Goal: Information Seeking & Learning: Learn about a topic

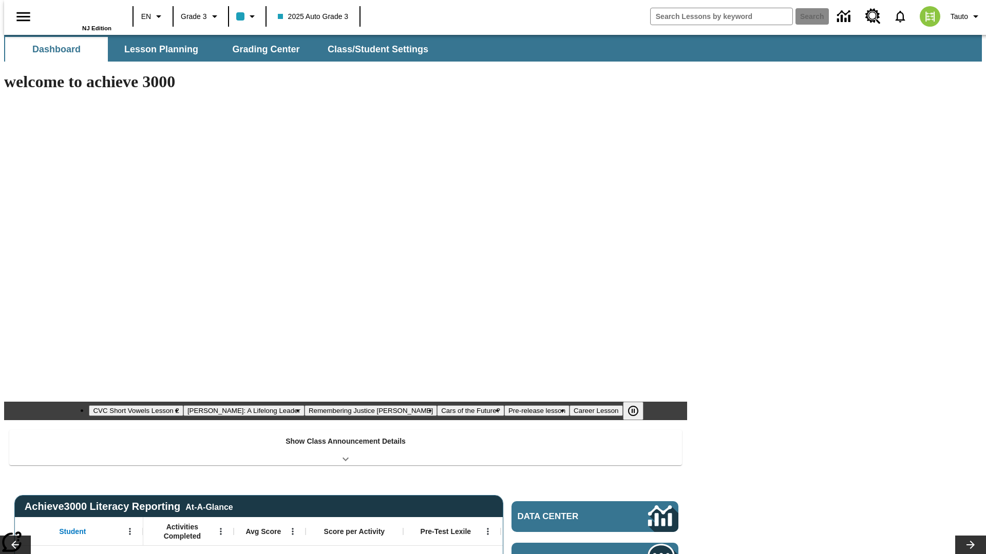
type input "-1"
click at [157, 49] on span "Lesson Planning" at bounding box center [161, 50] width 74 height 12
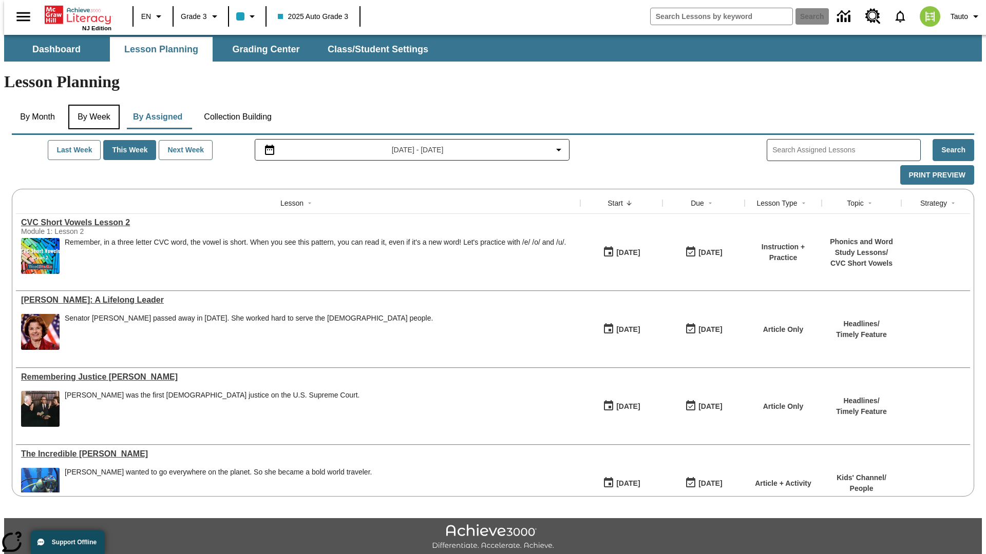
click at [92, 105] on button "By Week" at bounding box center [93, 117] width 51 height 25
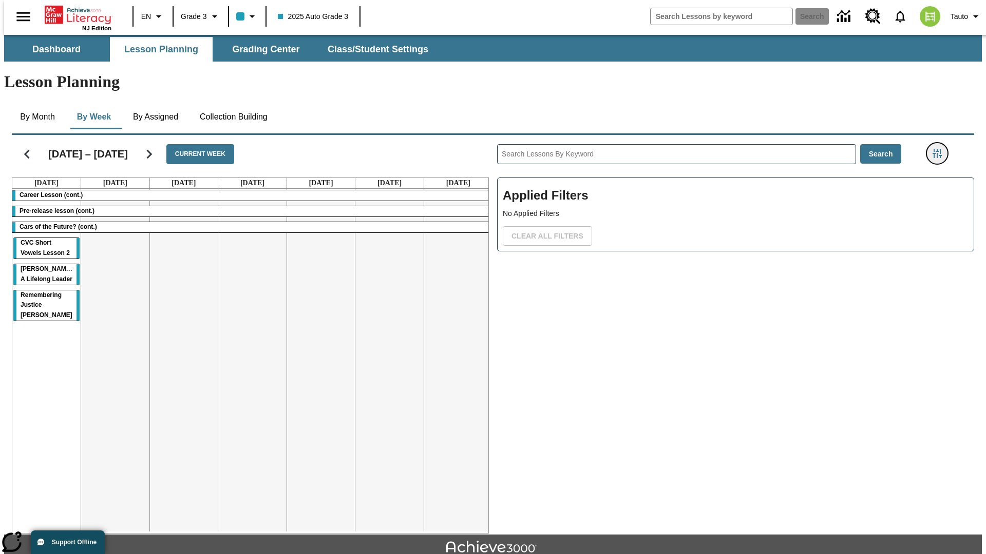
click at [940, 149] on icon "Filters Side menu" at bounding box center [936, 153] width 9 height 9
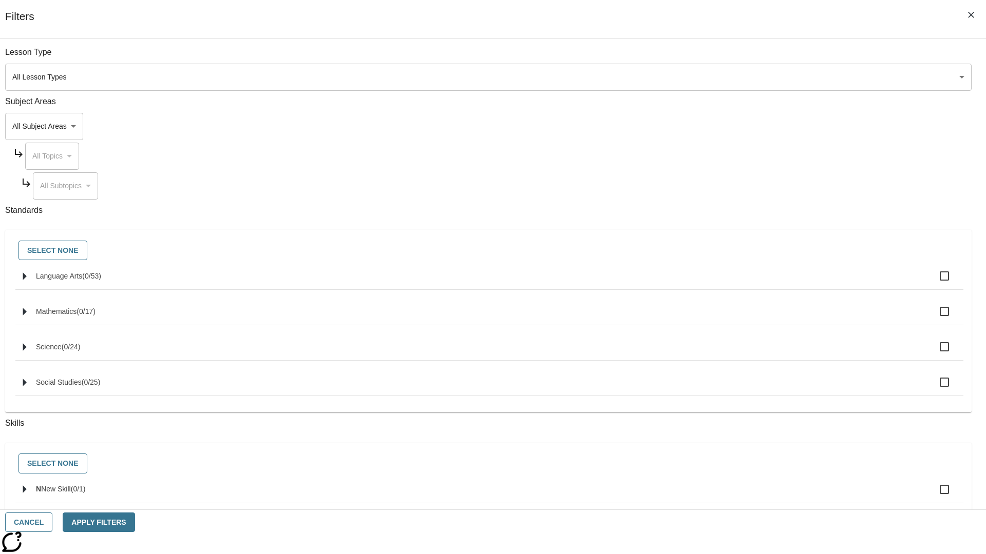
click at [739, 126] on body "Skip to main content NJ Edition EN Grade 3 2025 Auto Grade 3 Search 0 Tauto Das…" at bounding box center [492, 318] width 977 height 566
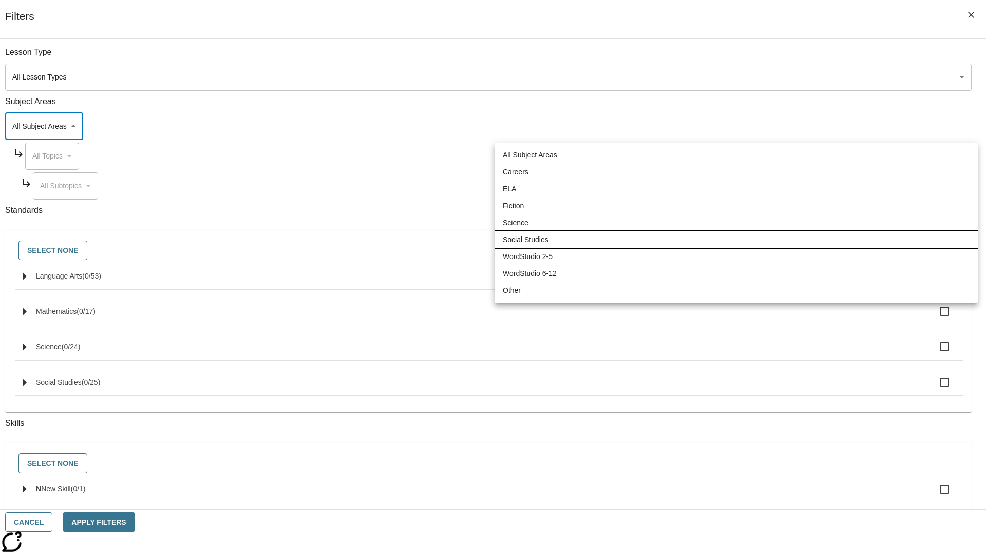
click at [736, 240] on li "Social Studies" at bounding box center [735, 239] width 483 height 17
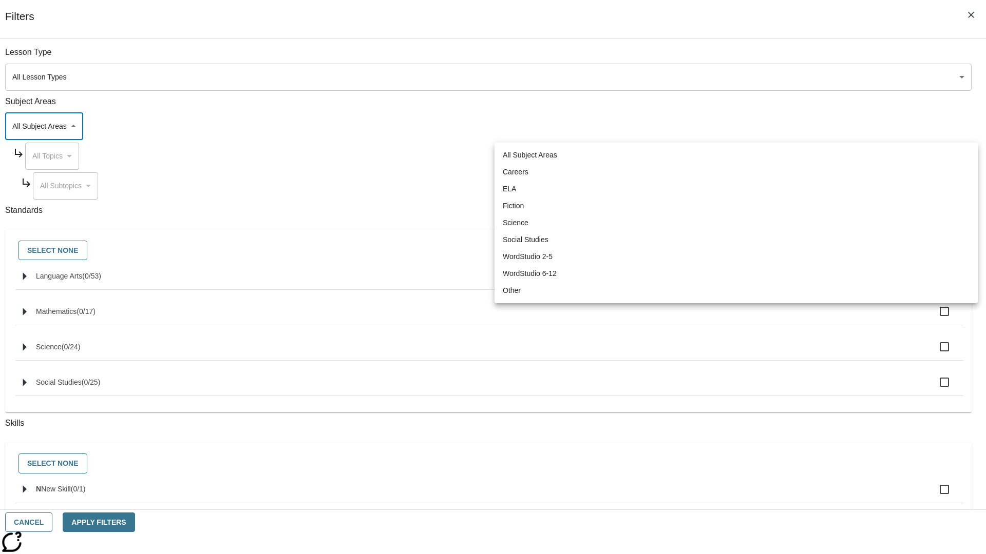
type input "3"
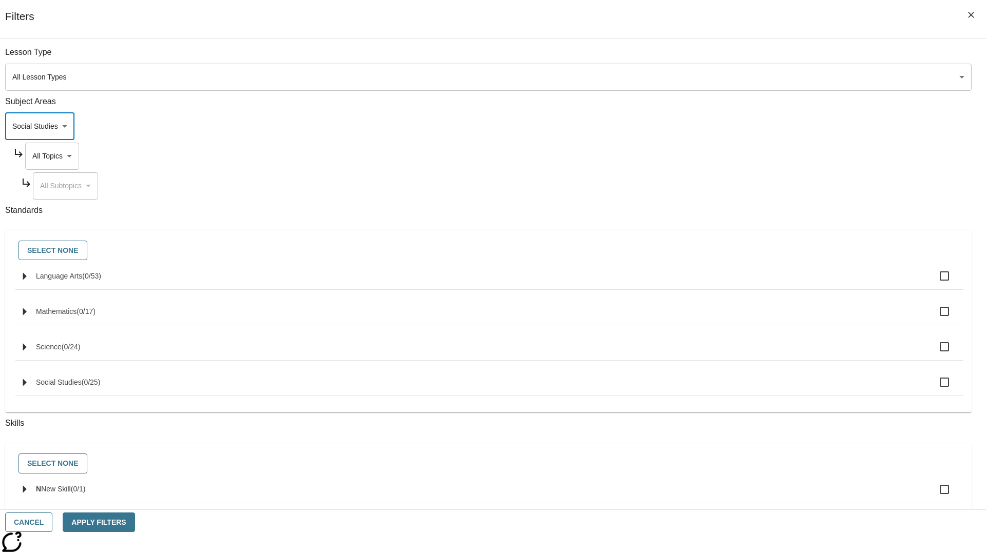
scroll to position [99, 1]
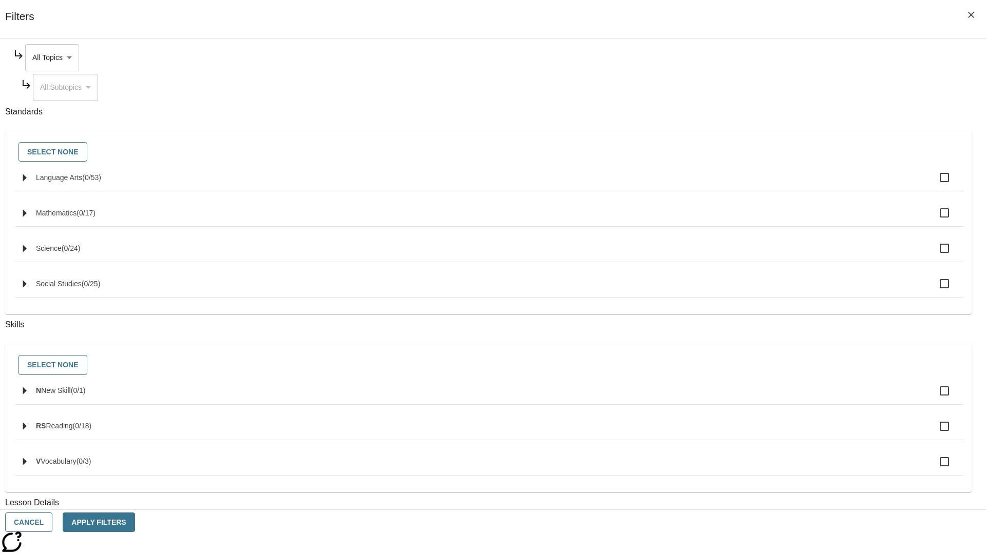
click at [748, 57] on body "Skip to main content NJ Edition EN Grade 3 2025 Auto Grade 3 Search 0 Tauto Das…" at bounding box center [492, 318] width 977 height 566
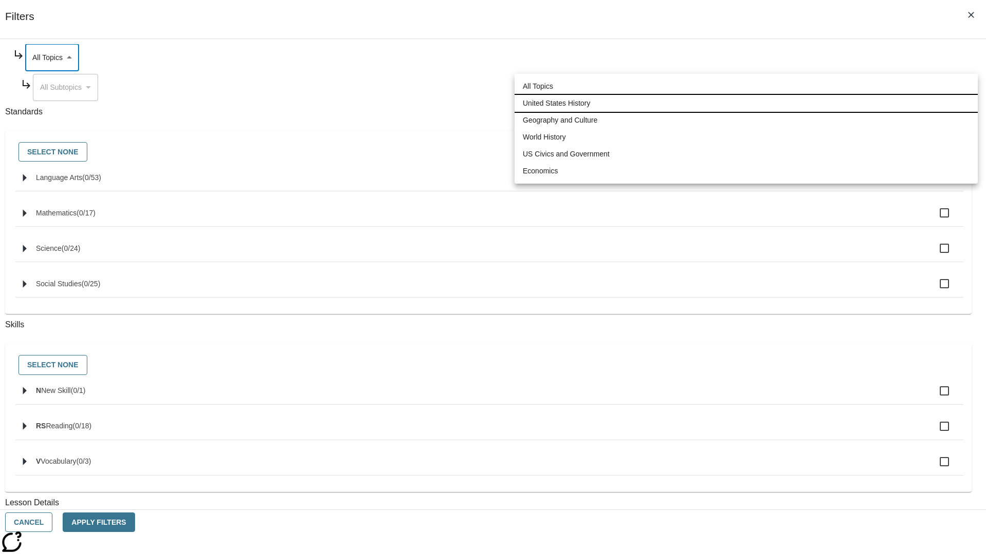
click at [746, 103] on li "United States History" at bounding box center [745, 103] width 463 height 17
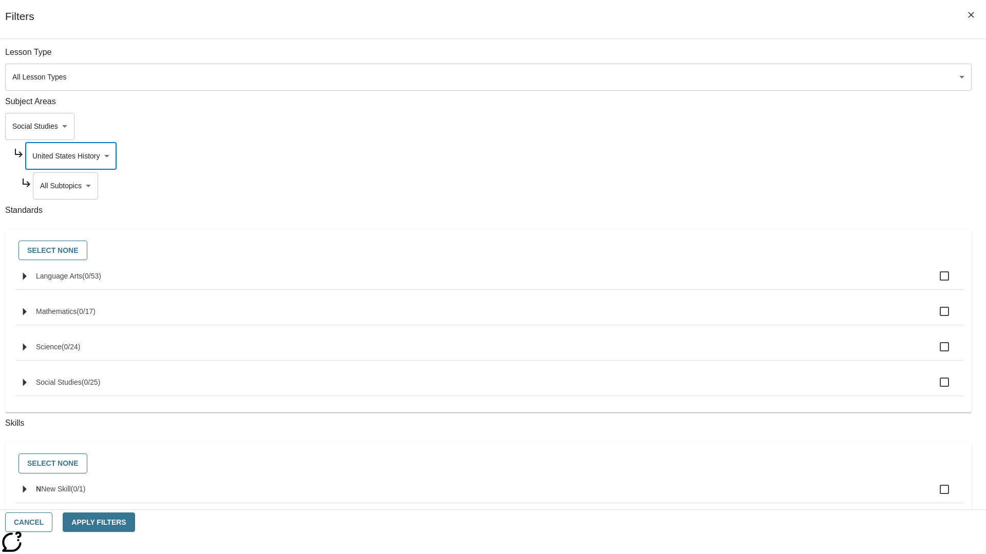
scroll to position [128, 1]
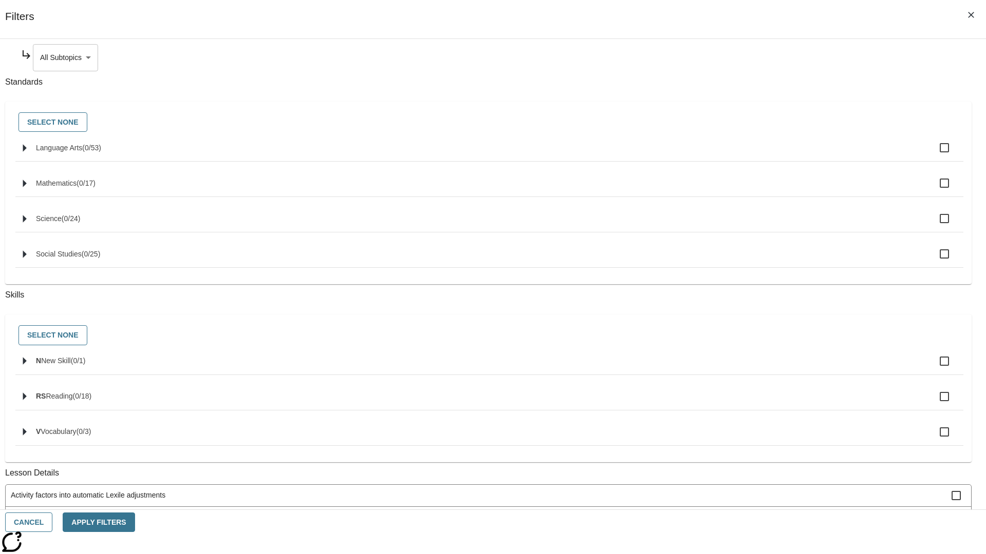
click at [752, 57] on body "Skip to main content NJ Edition EN Grade 3 2025 Auto Grade 3 Search 0 Tauto Das…" at bounding box center [492, 318] width 977 height 566
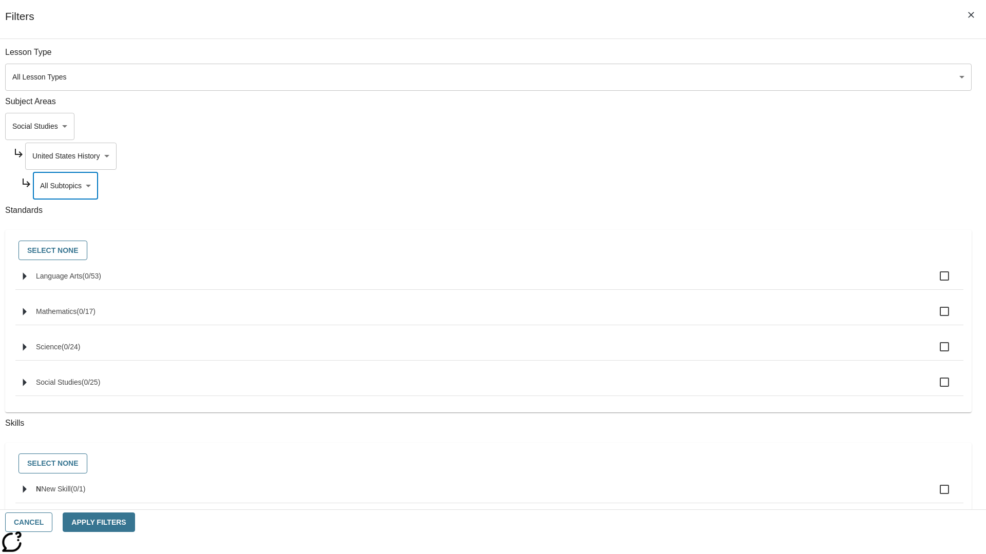
scroll to position [99, 1]
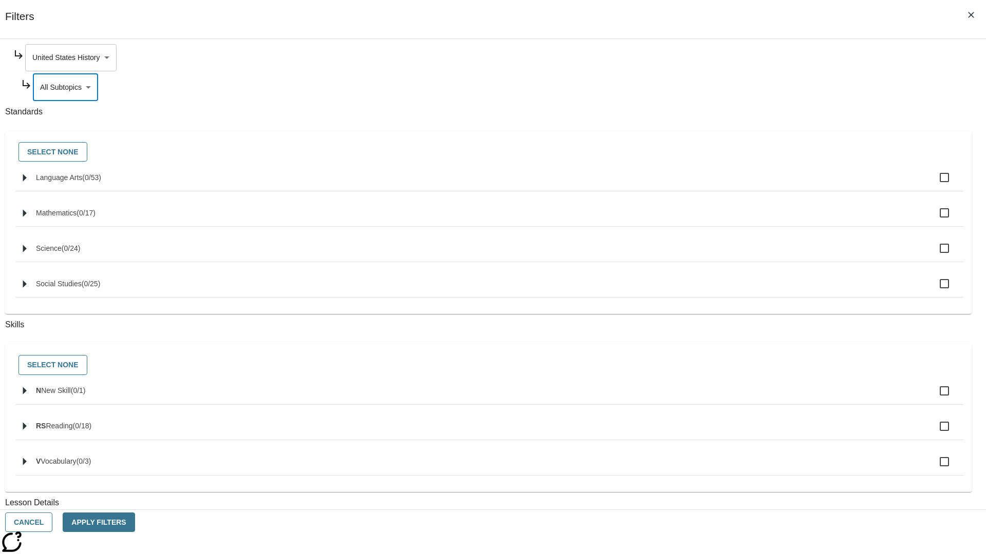
click at [748, 57] on body "Skip to main content NJ Edition EN Grade 3 2025 Auto Grade 3 Search 0 Tauto Das…" at bounding box center [492, 318] width 977 height 566
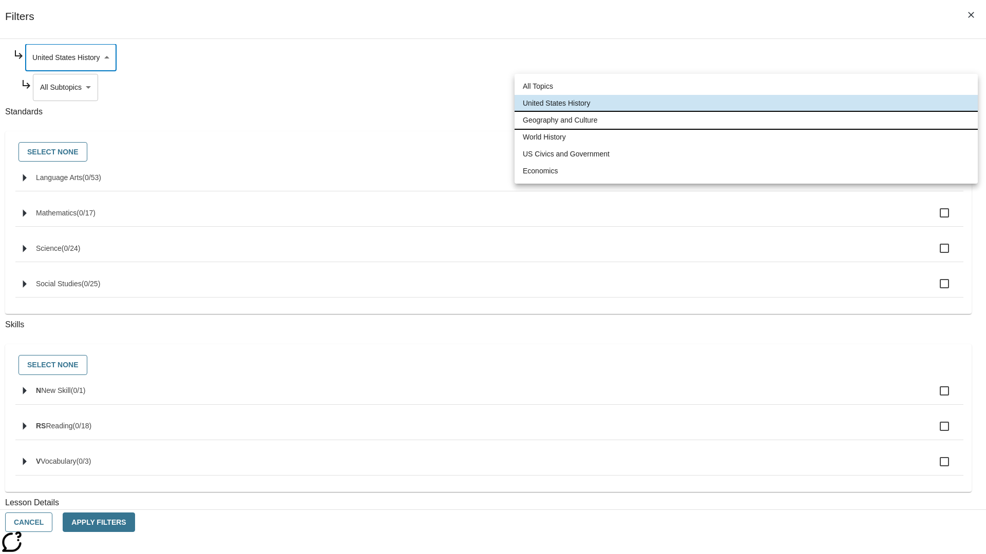
click at [746, 120] on li "Geography and Culture" at bounding box center [745, 120] width 463 height 17
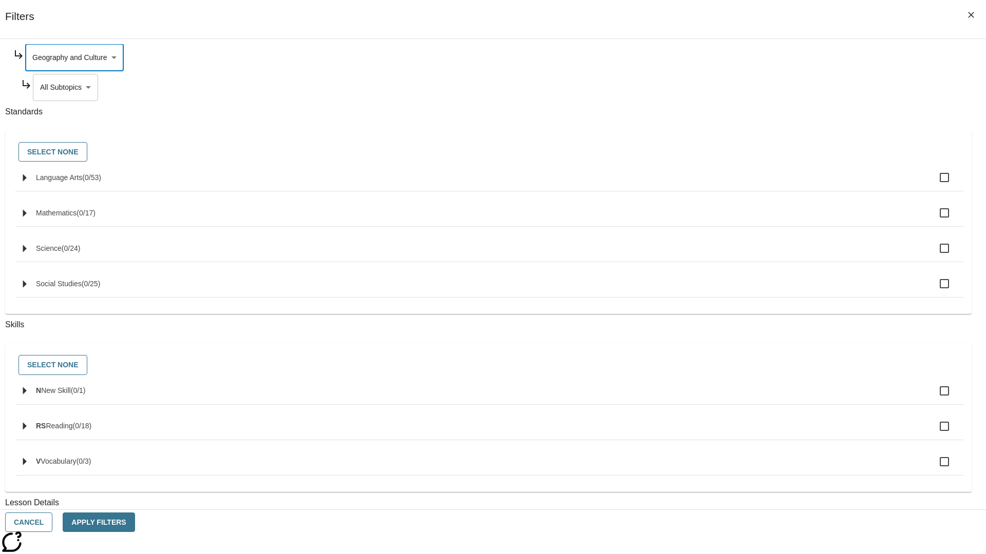
click at [752, 87] on body "Skip to main content NJ Edition EN Grade 3 2025 Auto Grade 3 Search 0 Tauto Das…" at bounding box center [492, 318] width 977 height 566
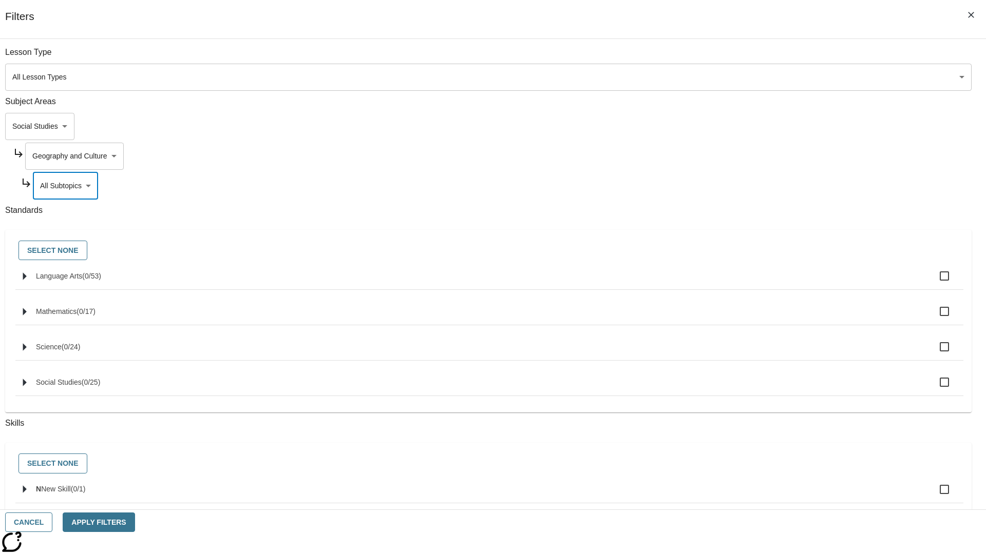
click at [748, 57] on body "Skip to main content NJ Edition EN Grade 3 2025 Auto Grade 3 Search 0 Tauto Das…" at bounding box center [492, 318] width 977 height 566
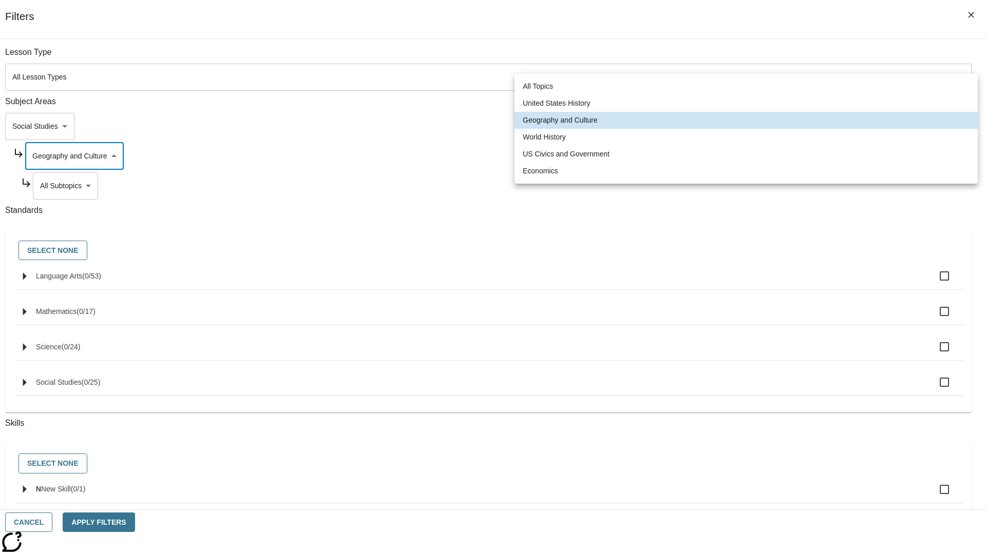
scroll to position [99, 1]
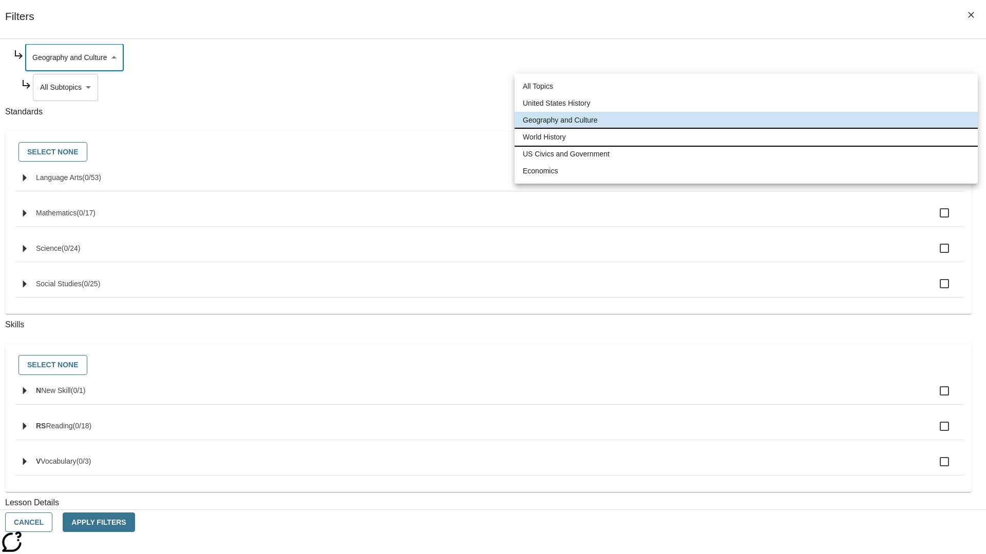
click at [746, 137] on li "World History" at bounding box center [745, 137] width 463 height 17
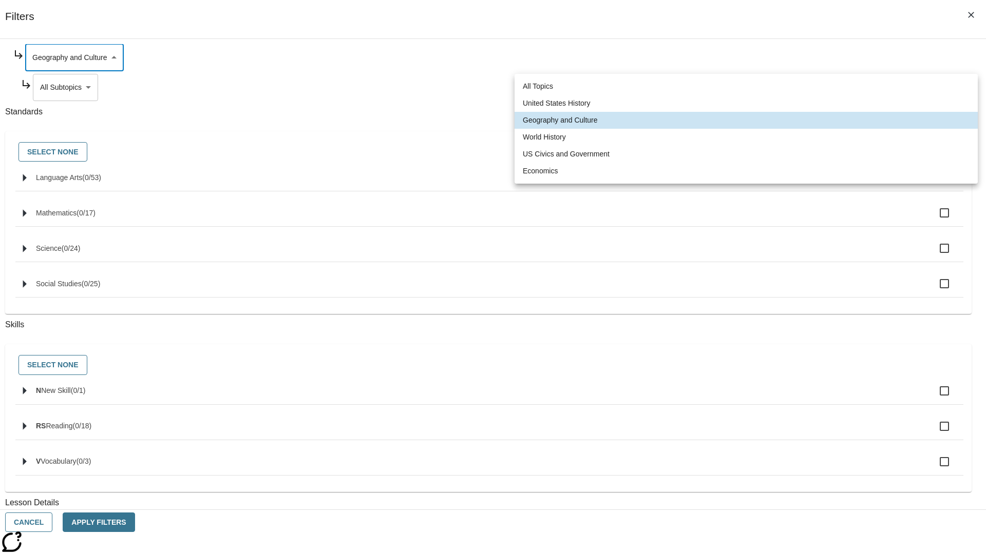
type input "193"
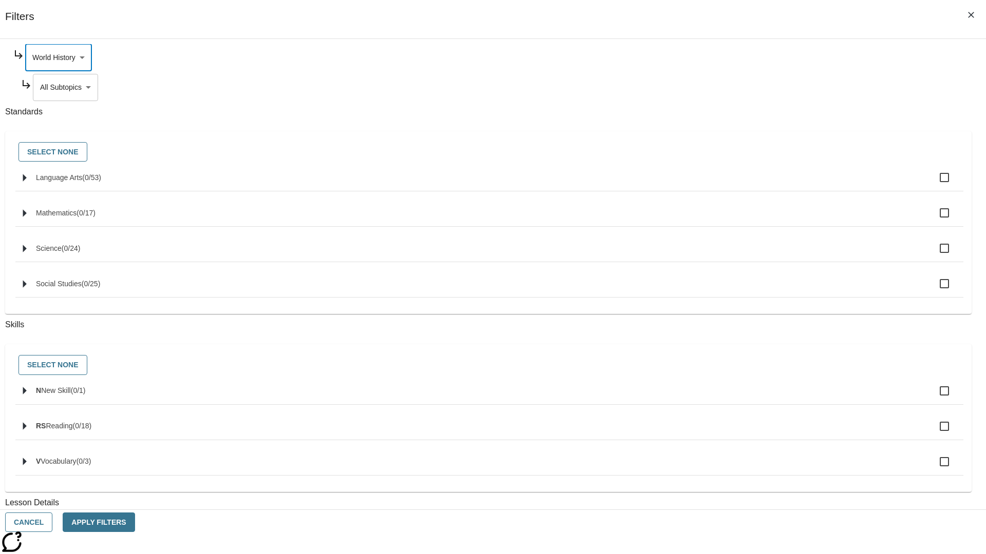
scroll to position [0, 0]
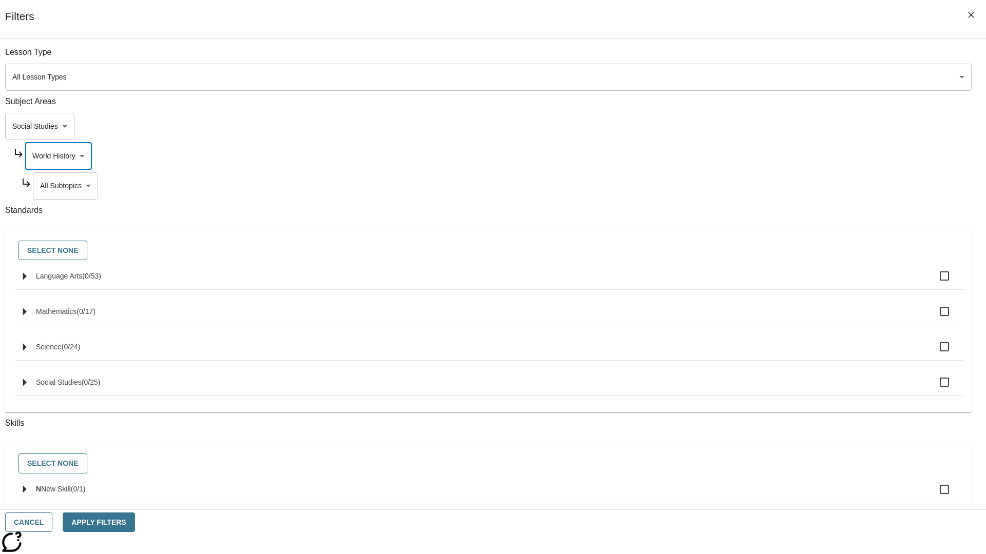
click at [752, 186] on body "Skip to main content NJ Edition EN Grade 3 2025 Auto Grade 3 Search 0 Tauto Das…" at bounding box center [492, 318] width 977 height 566
click at [748, 156] on body "Skip to main content NJ Edition EN Grade 3 2025 Auto Grade 3 Search 0 Tauto Das…" at bounding box center [492, 318] width 977 height 566
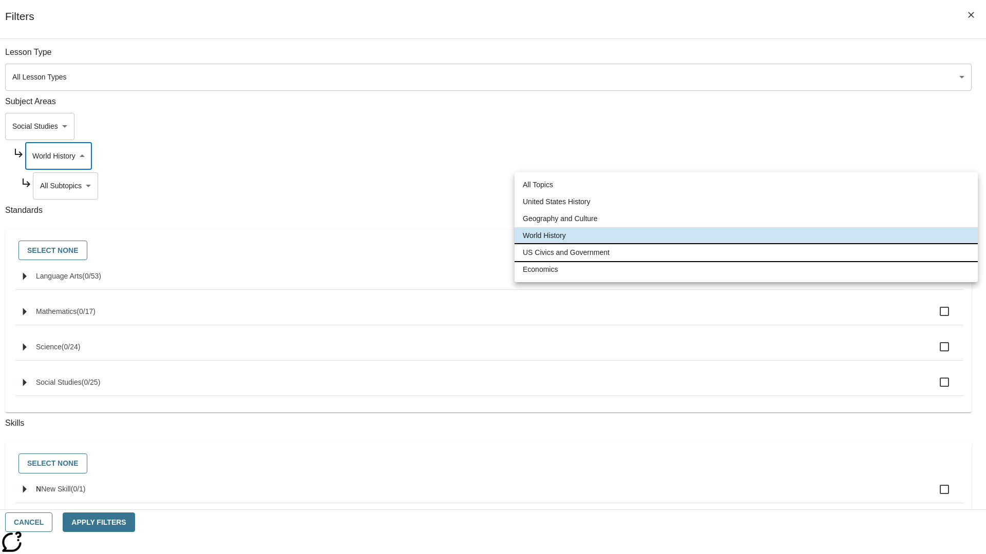
click at [746, 253] on li "US Civics and Government" at bounding box center [745, 252] width 463 height 17
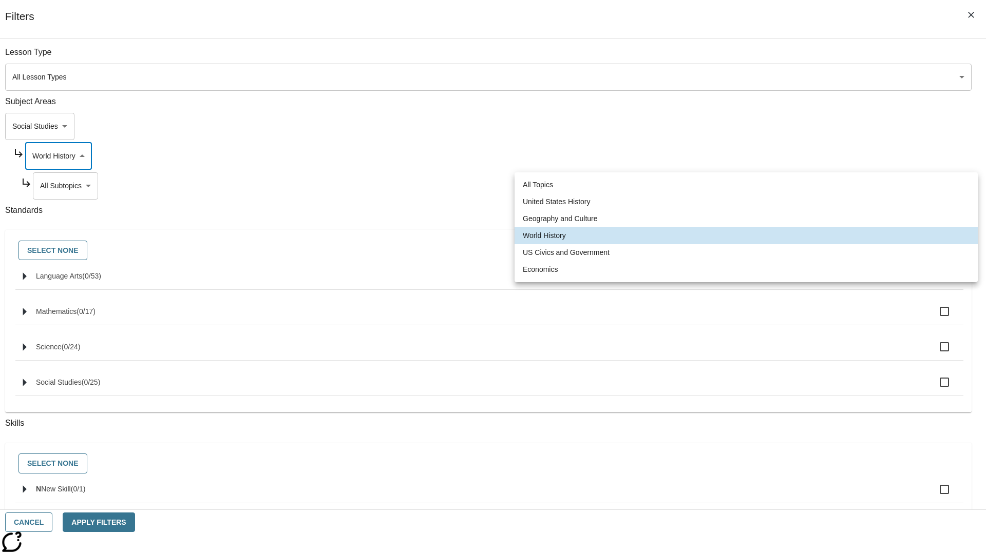
type input "194"
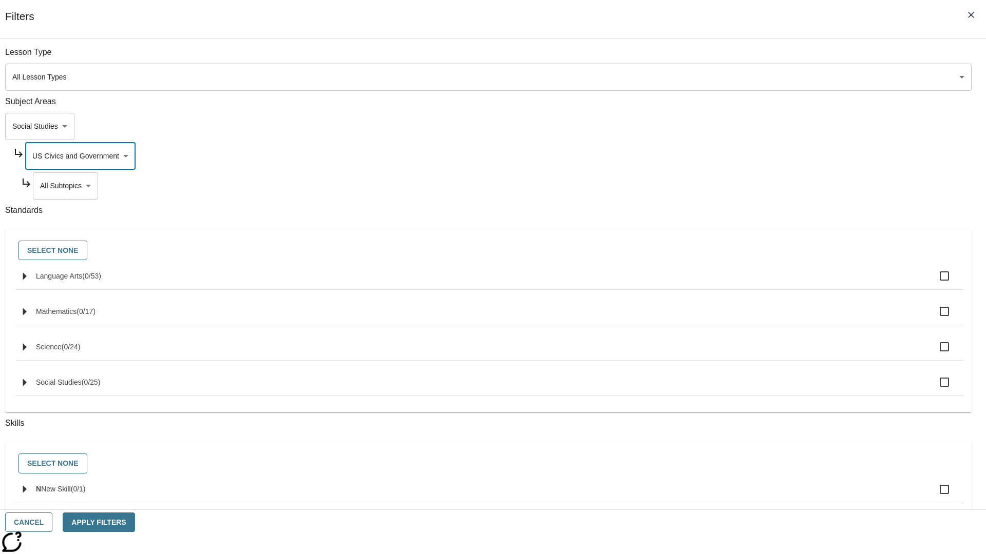
click at [752, 186] on body "Skip to main content NJ Edition EN Grade 3 2025 Auto Grade 3 Search 0 Tauto Das…" at bounding box center [492, 318] width 977 height 566
click at [749, 156] on body "Skip to main content NJ Edition EN Grade 3 2025 Auto Grade 3 Search 0 Tauto Das…" at bounding box center [492, 318] width 977 height 566
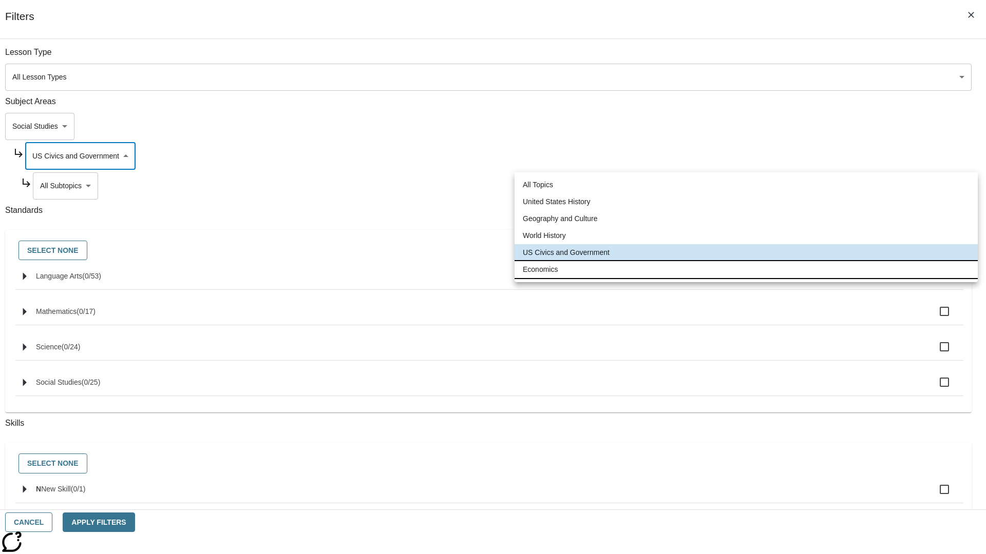
click at [746, 269] on li "Economics" at bounding box center [745, 269] width 463 height 17
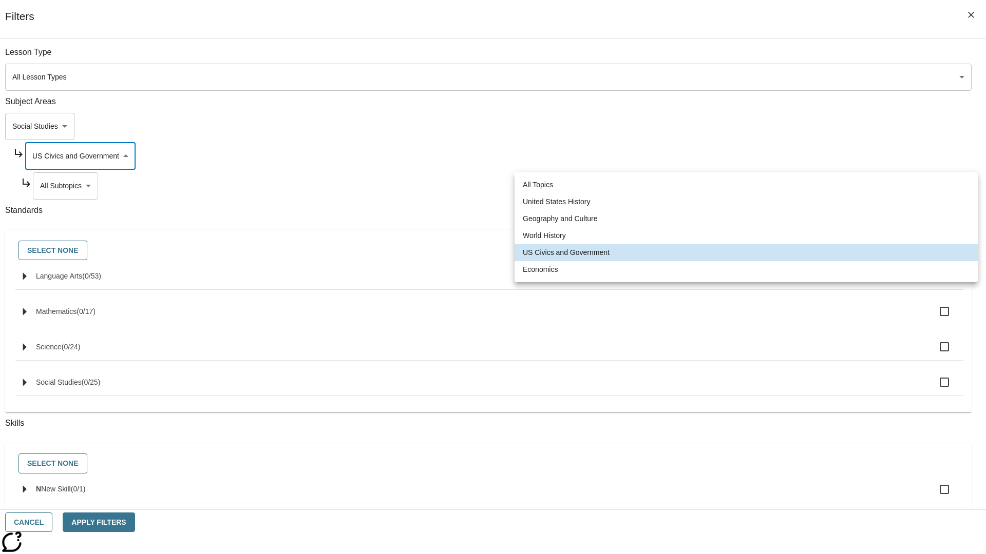
type input "195"
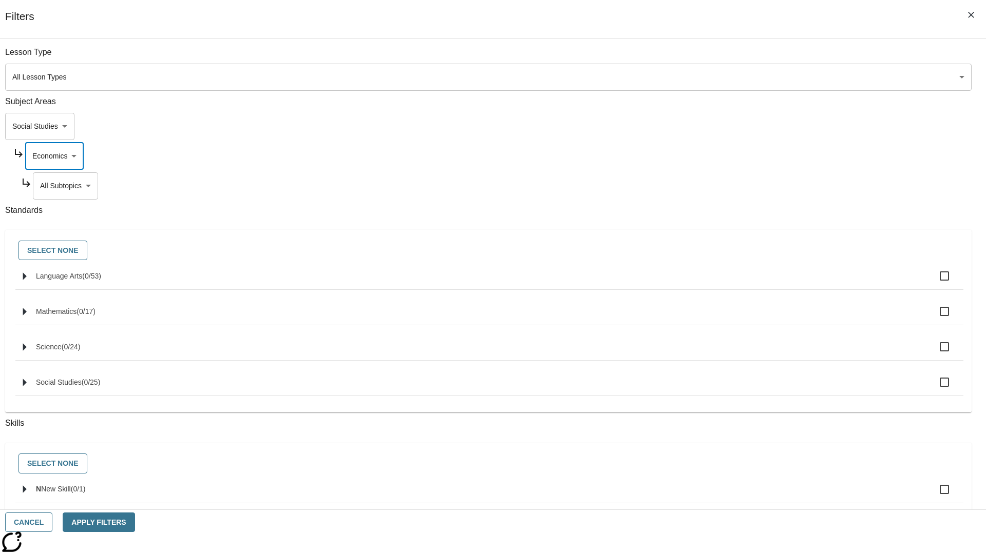
click at [753, 186] on body "Skip to main content NJ Edition EN Grade 3 2025 Auto Grade 3 Search 0 Tauto Das…" at bounding box center [492, 318] width 977 height 566
click at [739, 126] on body "Skip to main content NJ Edition EN Grade 3 2025 Auto Grade 3 Search 0 Tauto Das…" at bounding box center [492, 318] width 977 height 566
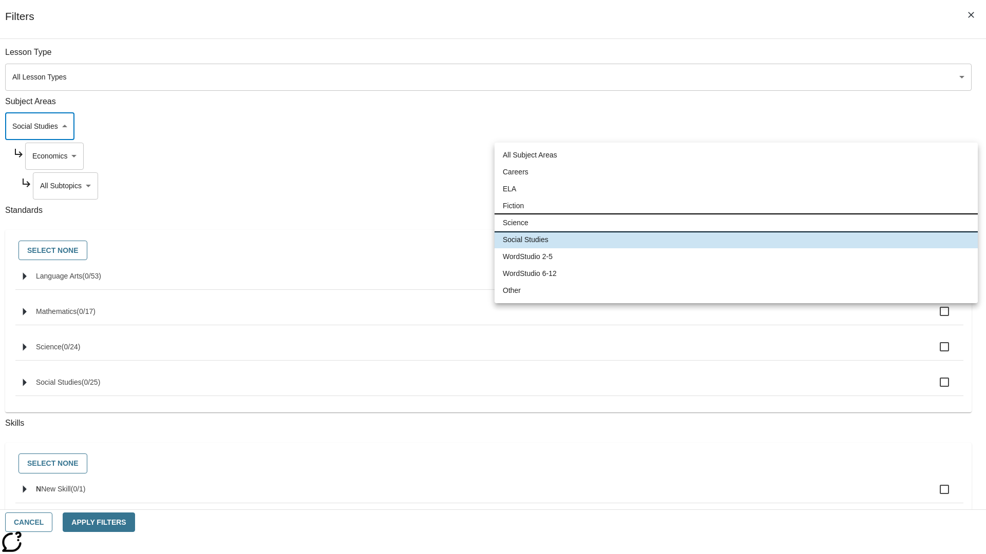
click at [736, 223] on li "Science" at bounding box center [735, 223] width 483 height 17
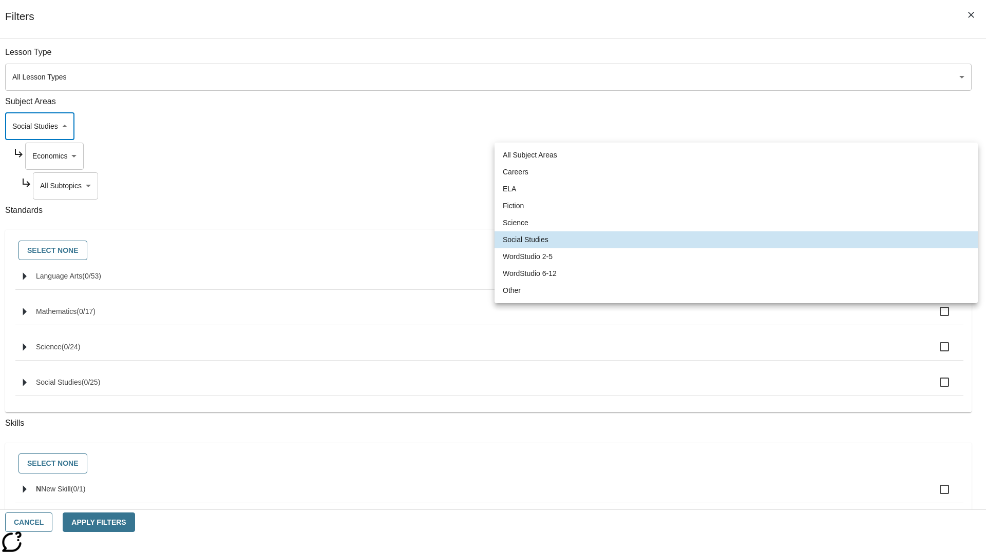
type input "2"
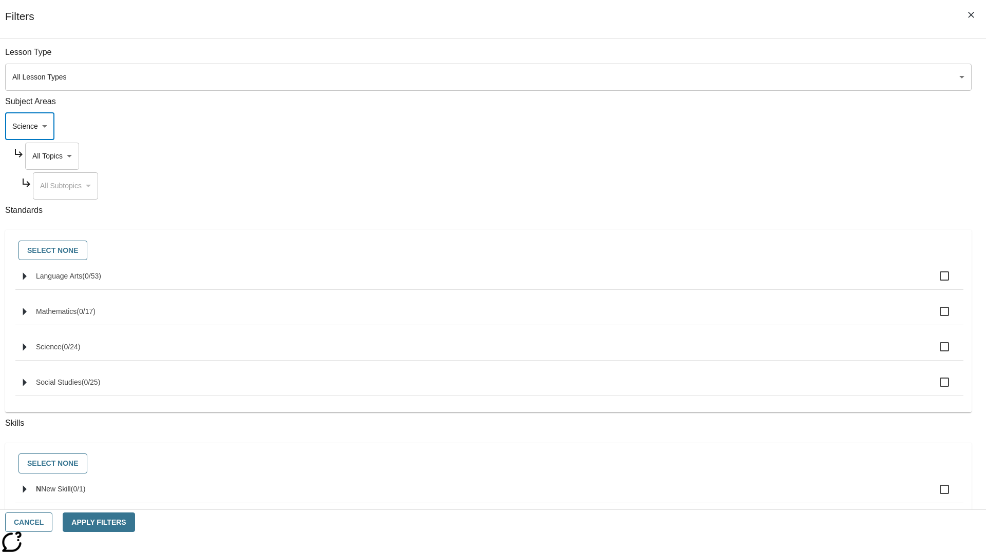
click at [749, 156] on body "Skip to main content NJ Edition EN Grade 3 2025 Auto Grade 3 Search 0 Tauto Das…" at bounding box center [492, 318] width 977 height 566
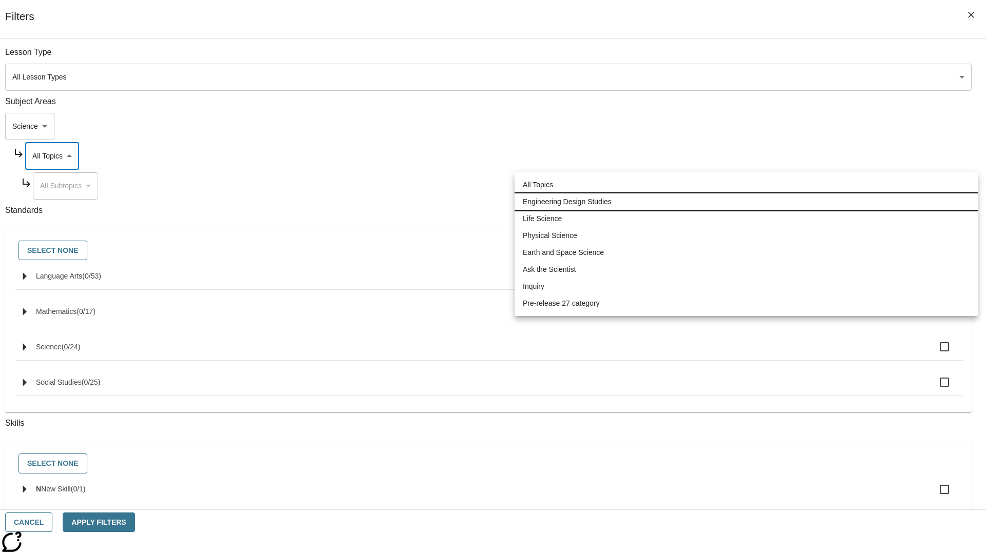
click at [746, 202] on li "Engineering Design Studies" at bounding box center [745, 202] width 463 height 17
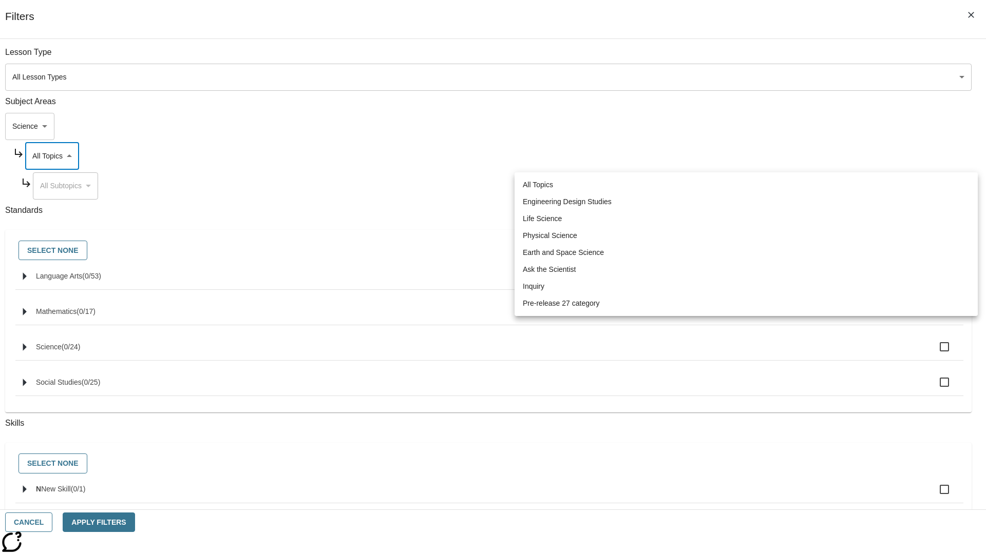
type input "187"
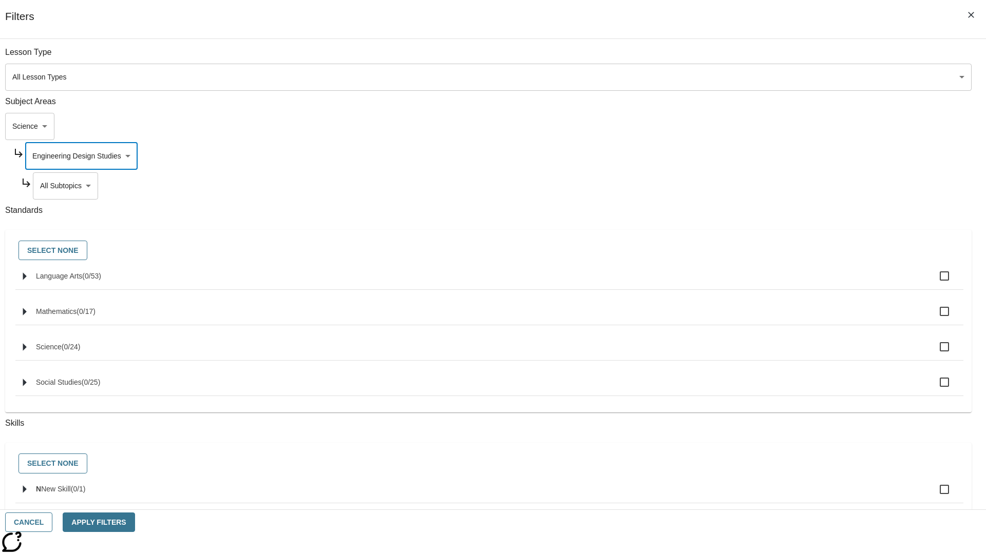
click at [752, 186] on body "Skip to main content NJ Edition EN Grade 3 2025 Auto Grade 3 Search 0 Tauto Das…" at bounding box center [492, 318] width 977 height 566
click at [748, 156] on body "Skip to main content NJ Edition EN Grade 3 2025 Auto Grade 3 Search 0 Tauto Das…" at bounding box center [492, 318] width 977 height 566
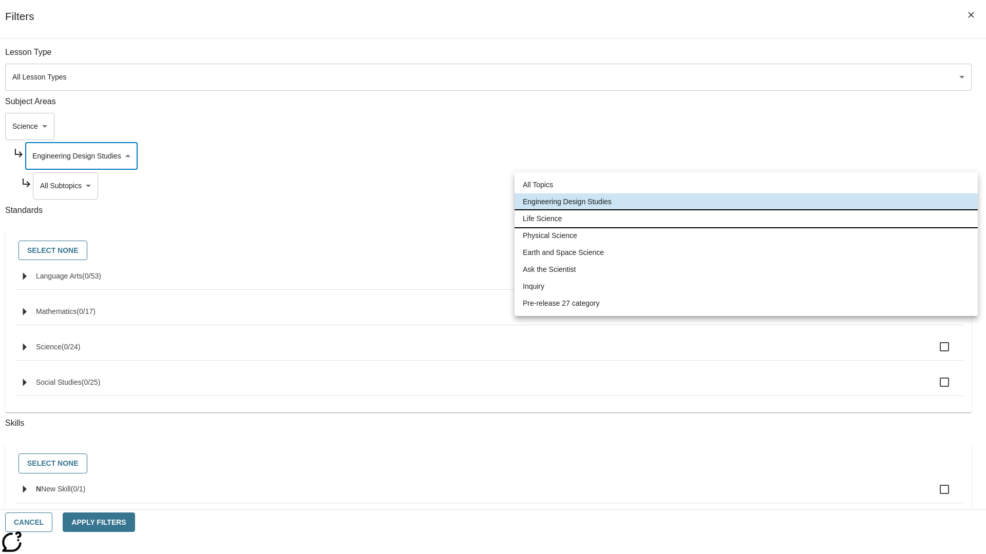
click at [746, 219] on li "Life Science" at bounding box center [745, 218] width 463 height 17
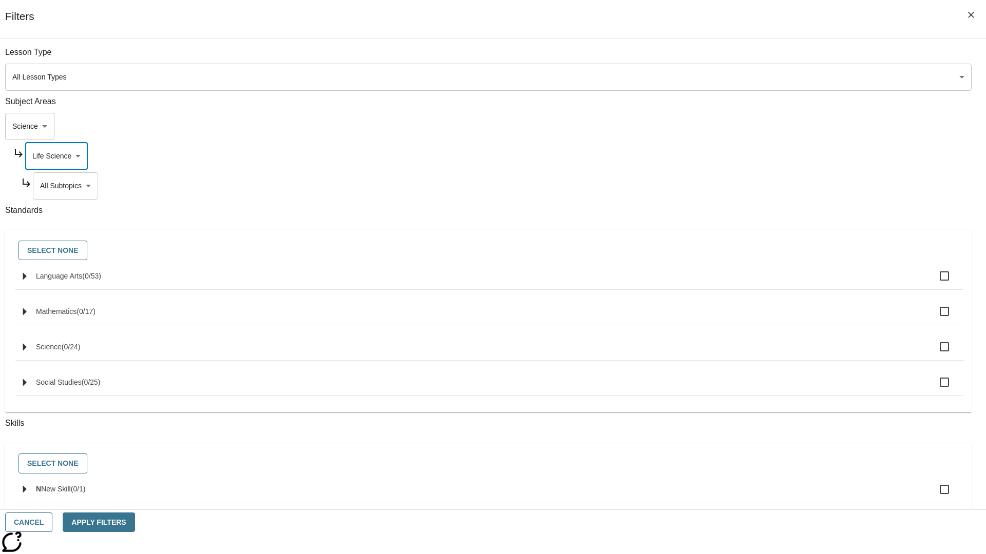
scroll to position [0, 0]
click at [752, 186] on body "Skip to main content NJ Edition EN Grade 3 2025 Auto Grade 3 Search 0 Tauto Das…" at bounding box center [492, 318] width 977 height 566
click at [748, 57] on body "Skip to main content NJ Edition EN Grade 3 2025 Auto Grade 3 Search 0 Tauto Das…" at bounding box center [492, 318] width 977 height 566
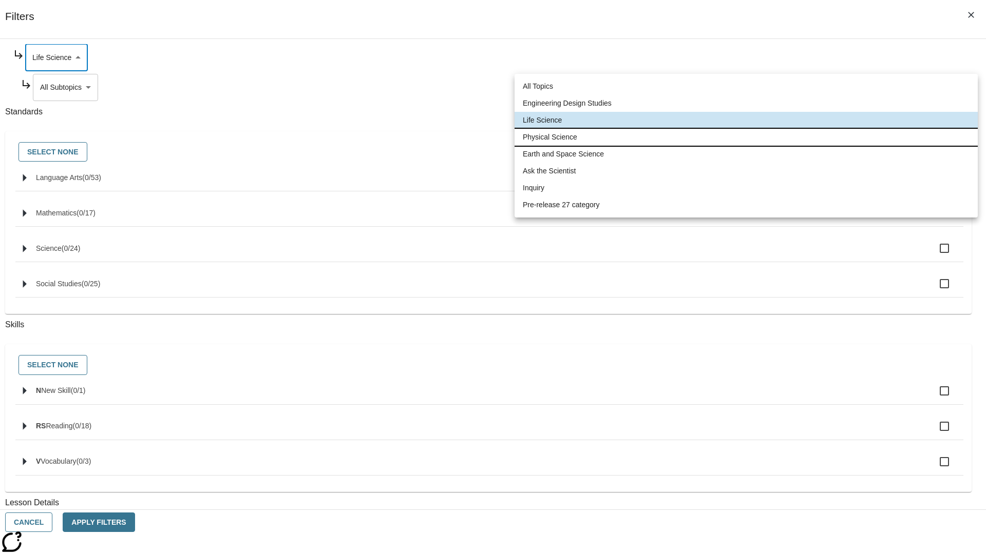
click at [746, 137] on li "Physical Science" at bounding box center [745, 137] width 463 height 17
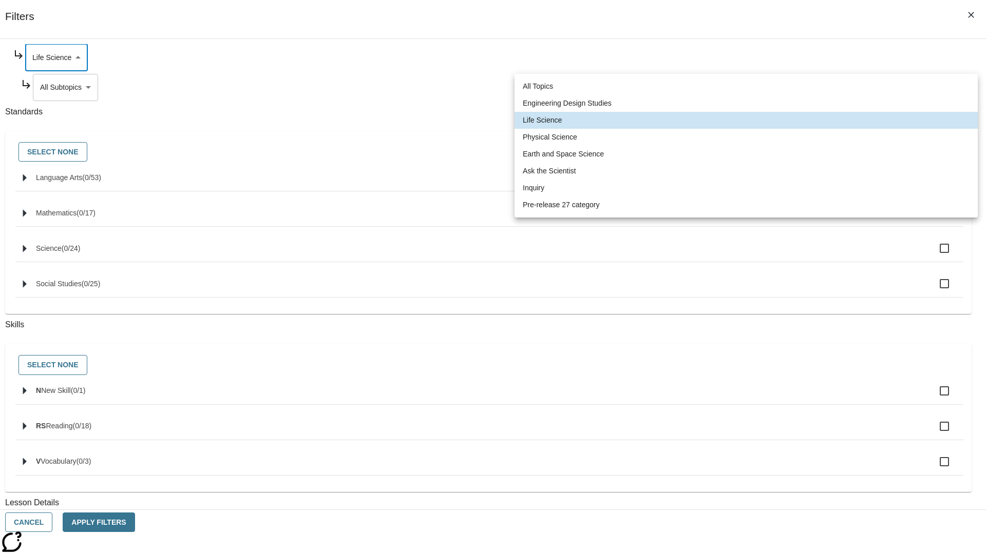
type input "190"
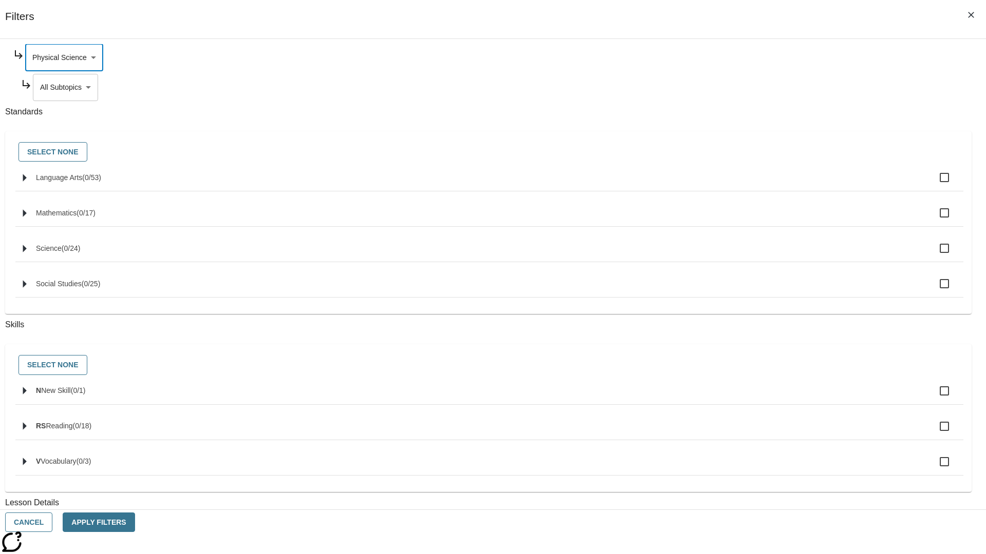
click at [752, 186] on body "Skip to main content NJ Edition EN Grade 3 2025 Auto Grade 3 Search 0 Tauto Das…" at bounding box center [492, 318] width 977 height 566
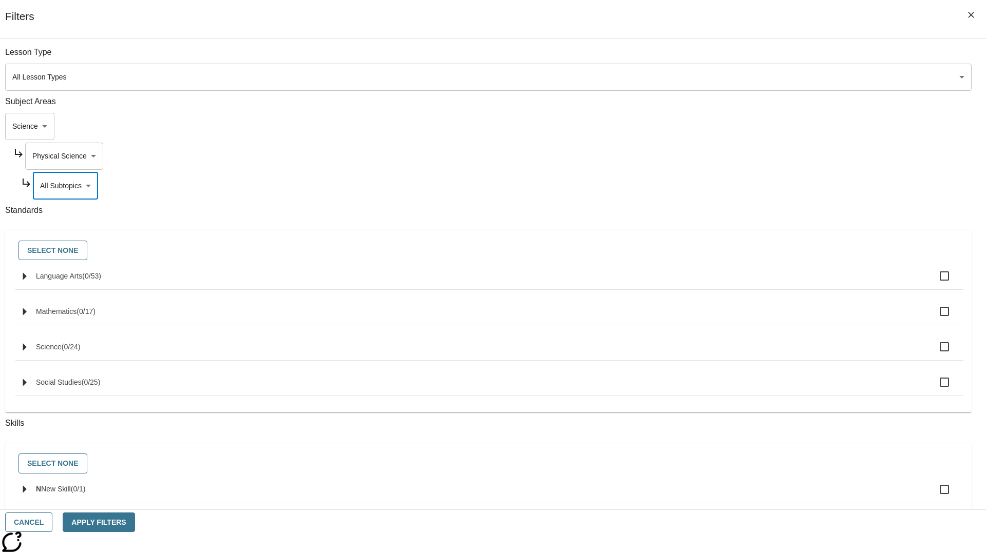
scroll to position [0, 0]
click at [748, 156] on body "Skip to main content NJ Edition EN Grade 3 2025 Auto Grade 3 Search 0 Tauto Das…" at bounding box center [492, 318] width 977 height 566
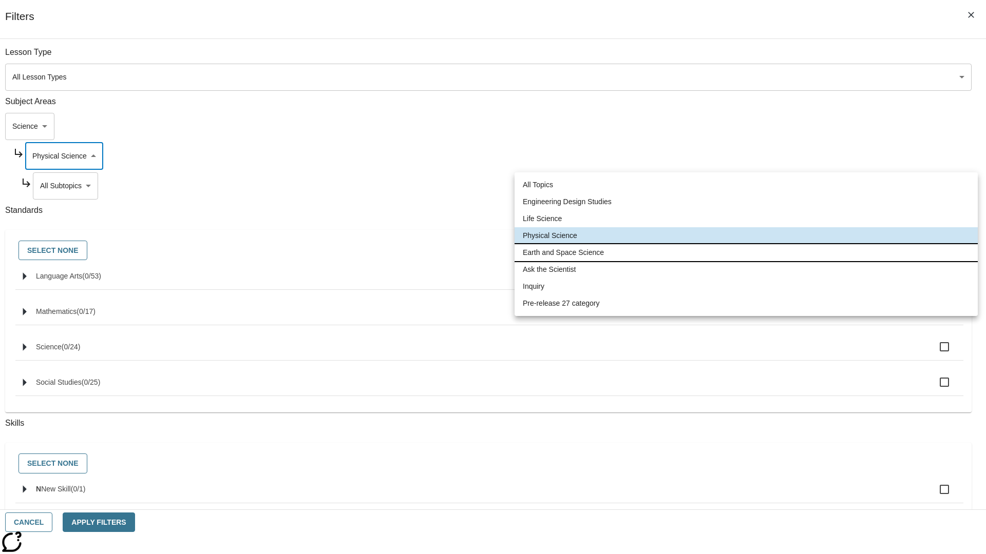
click at [746, 253] on li "Earth and Space Science" at bounding box center [745, 252] width 463 height 17
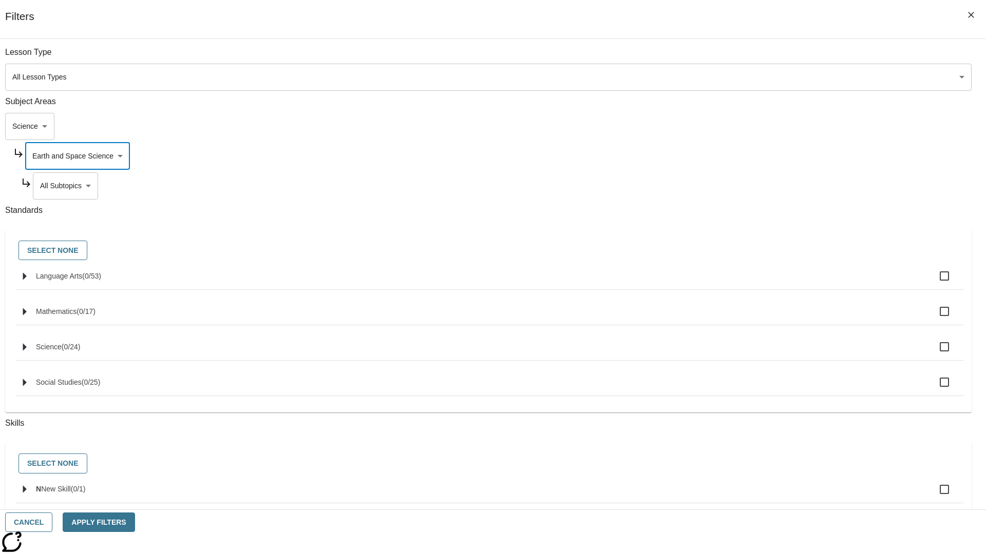
click at [752, 57] on body "Skip to main content NJ Edition EN Grade 3 2025 Auto Grade 3 Search 0 Tauto Das…" at bounding box center [492, 318] width 977 height 566
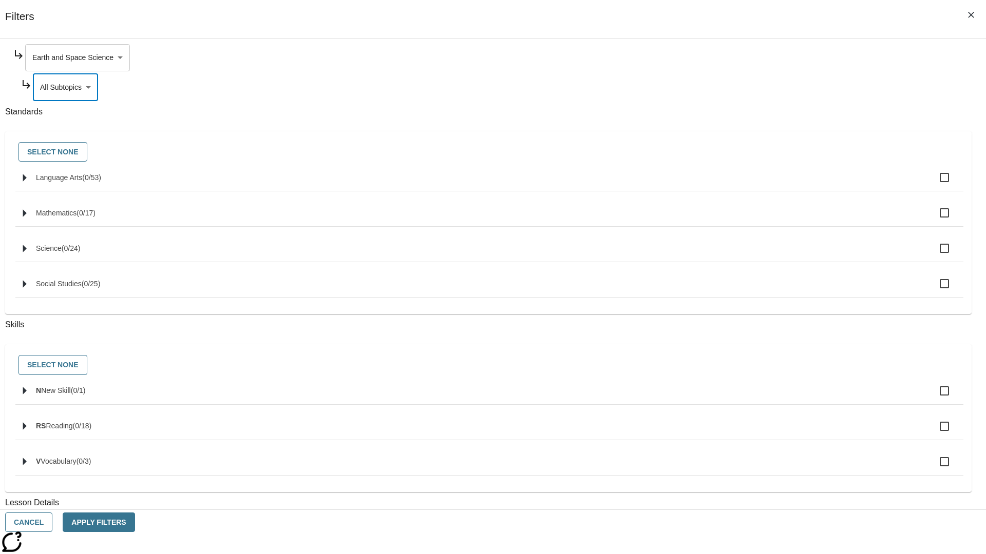
click at [748, 57] on body "Skip to main content NJ Edition EN Grade 3 2025 Auto Grade 3 Search 0 Tauto Das…" at bounding box center [492, 318] width 977 height 566
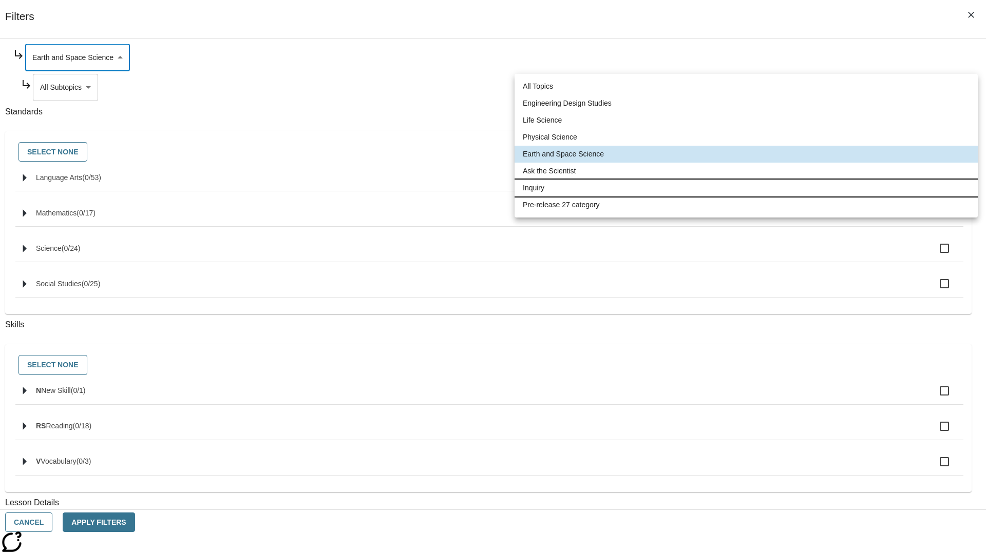
click at [746, 188] on li "Inquiry" at bounding box center [745, 188] width 463 height 17
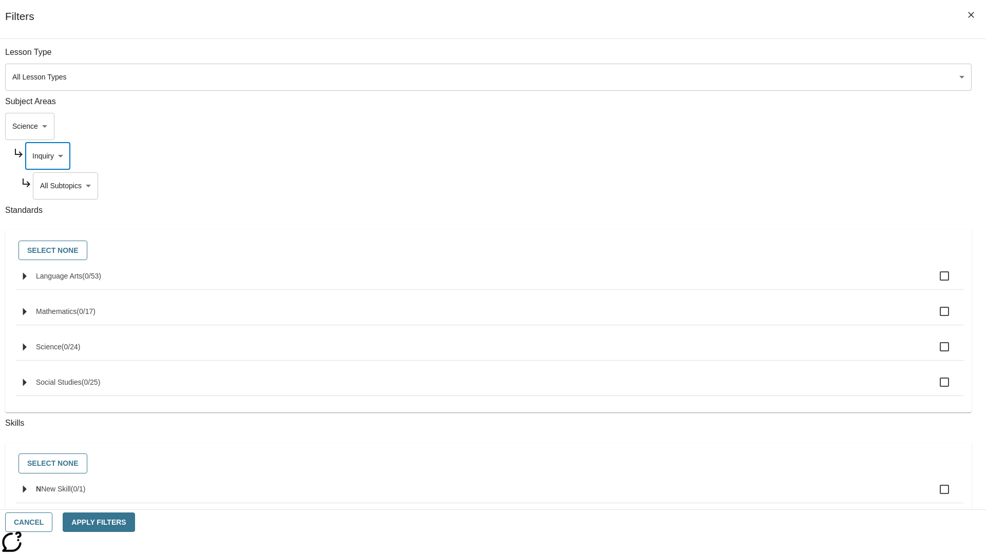
click at [752, 57] on body "Skip to main content NJ Edition EN Grade 3 2025 Auto Grade 3 Search 0 Tauto Das…" at bounding box center [492, 318] width 977 height 566
click at [748, 57] on body "Skip to main content NJ Edition EN Grade 3 2025 Auto Grade 3 Search 0 Tauto Das…" at bounding box center [492, 318] width 977 height 566
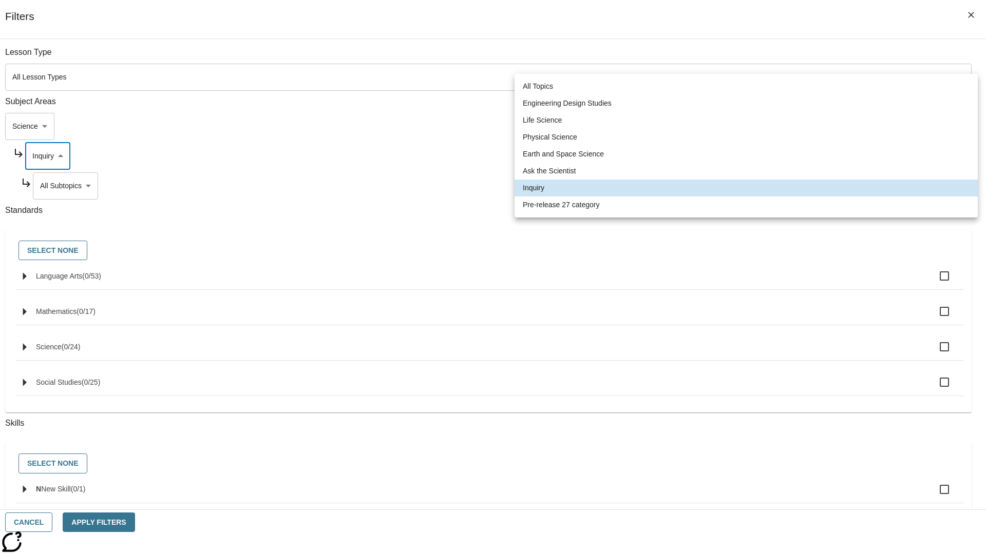
scroll to position [99, 1]
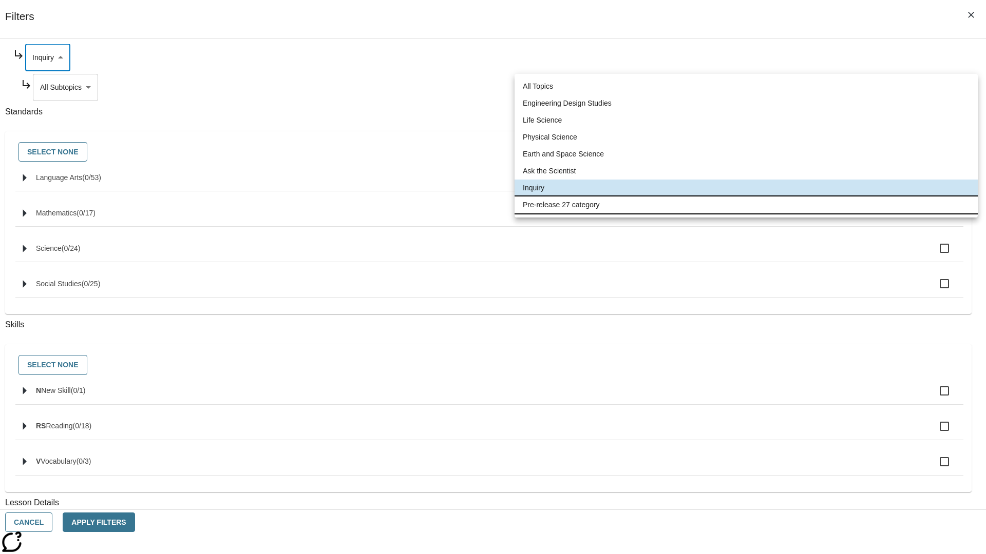
click at [746, 205] on li "Pre-release 27 category" at bounding box center [745, 205] width 463 height 17
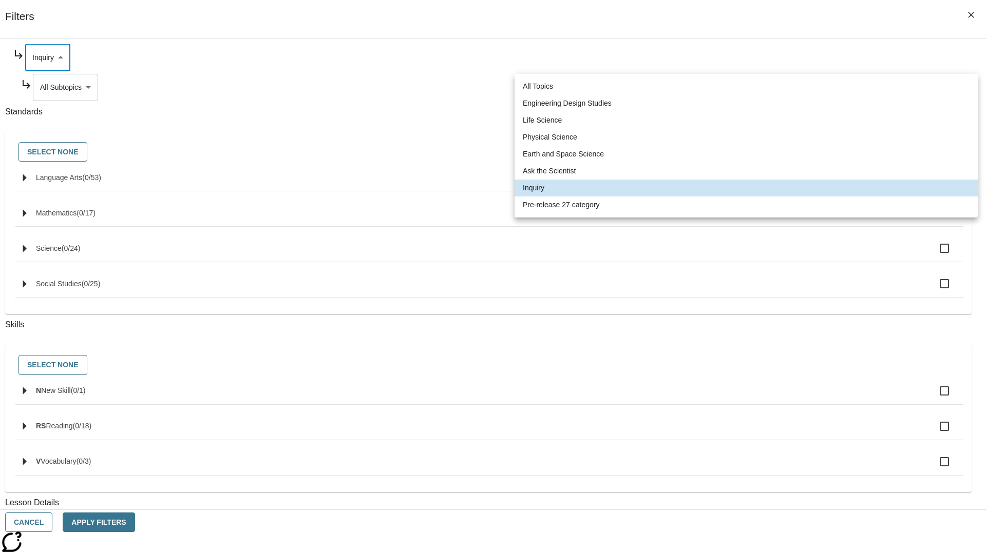
type input "271"
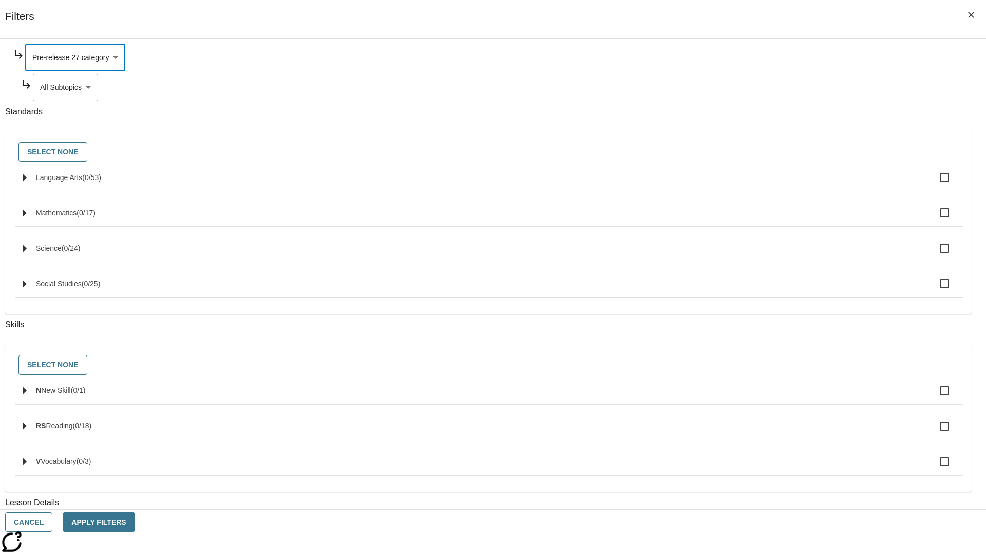
scroll to position [0, 1]
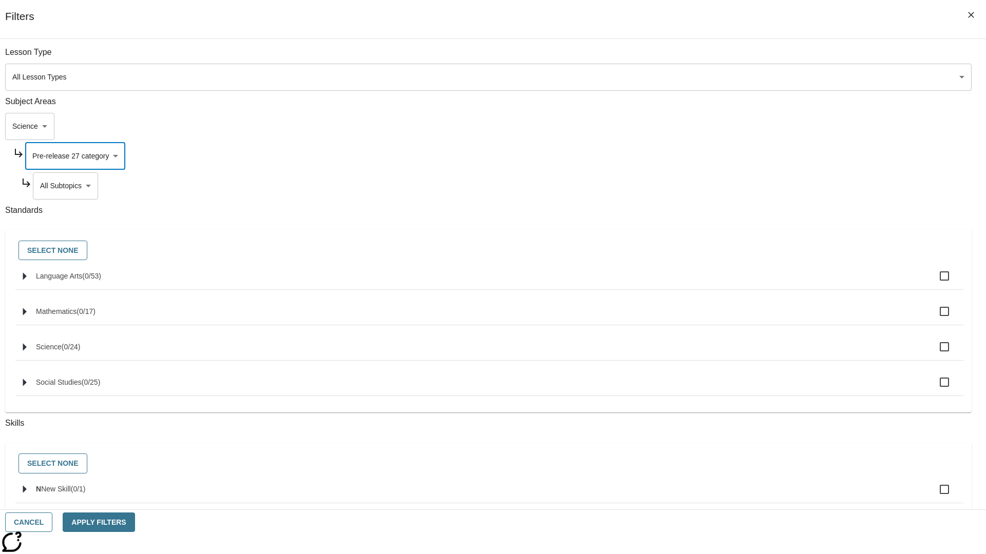
click at [752, 57] on body "Skip to main content NJ Edition EN Grade 3 2025 Auto Grade 3 Search 0 Tauto Das…" at bounding box center [492, 318] width 977 height 566
click at [739, 57] on body "Skip to main content NJ Edition EN Grade 3 2025 Auto Grade 3 Search 0 Tauto Das…" at bounding box center [492, 318] width 977 height 566
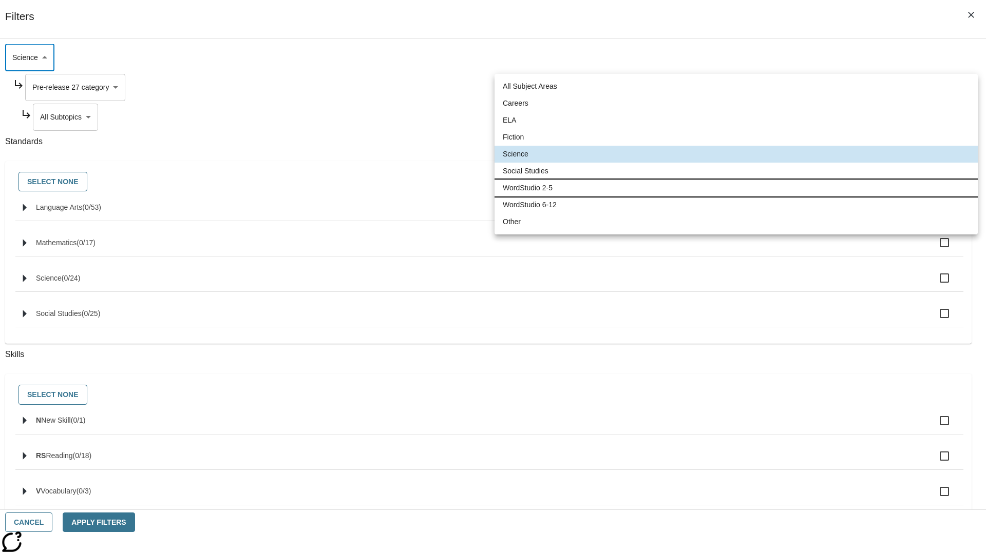
click at [736, 188] on li "WordStudio 2-5" at bounding box center [735, 188] width 483 height 17
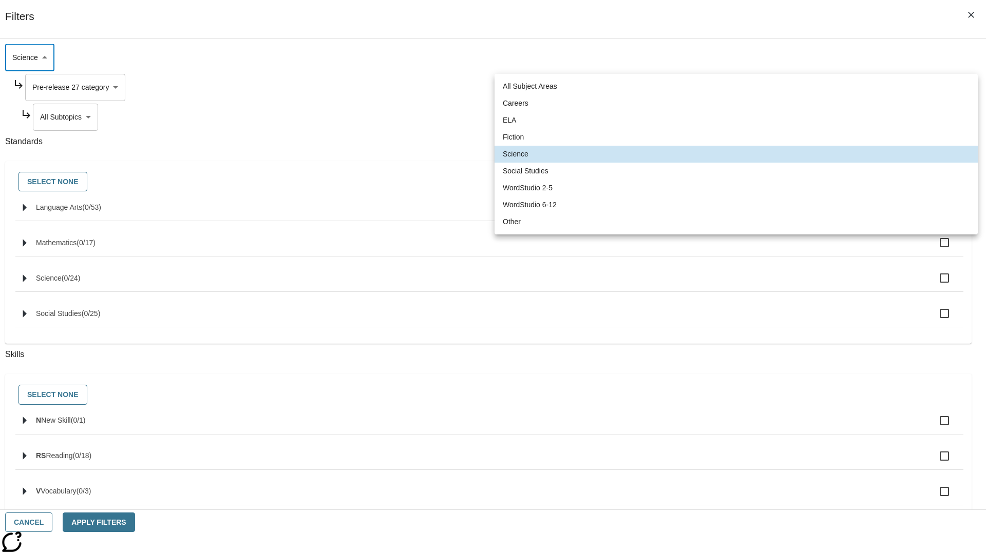
type input "6"
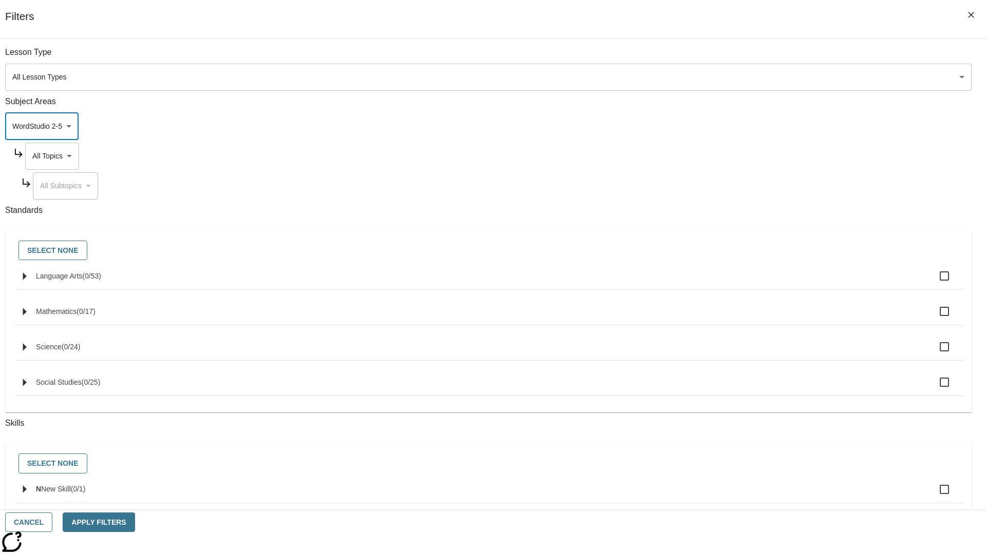
scroll to position [99, 1]
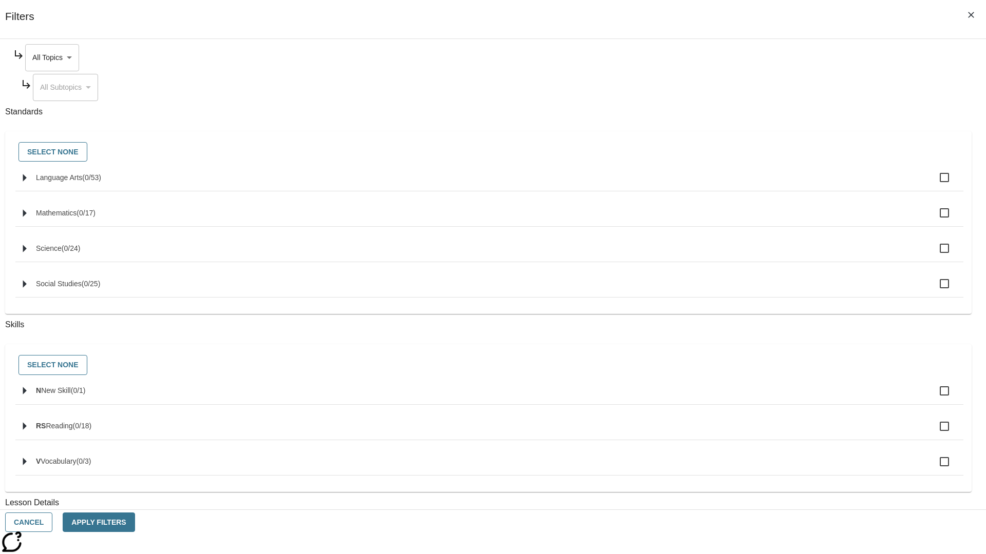
click at [748, 57] on body "Skip to main content NJ Edition EN Grade 3 2025 Auto Grade 3 Search 0 Tauto Das…" at bounding box center [492, 318] width 977 height 566
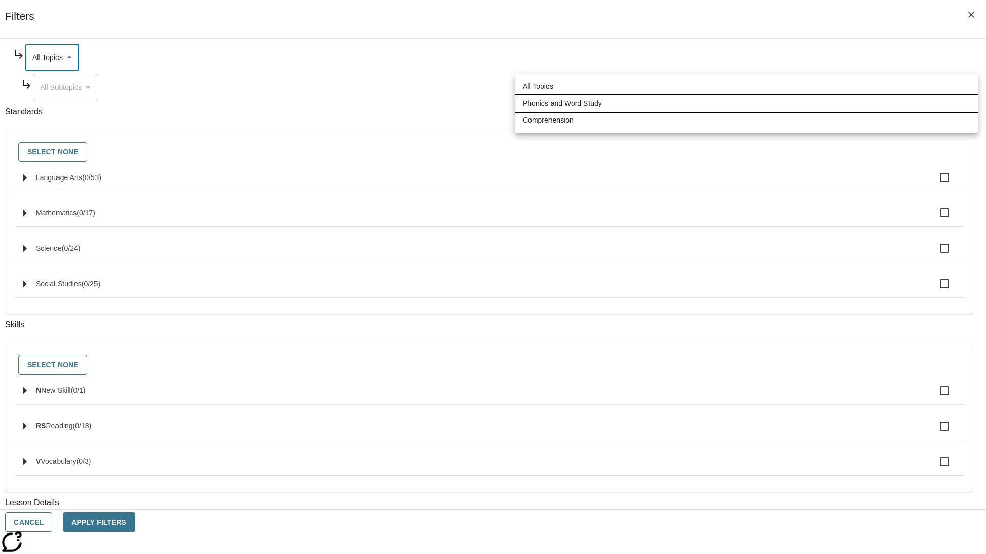
click at [746, 103] on li "Phonics and Word Study" at bounding box center [745, 103] width 463 height 17
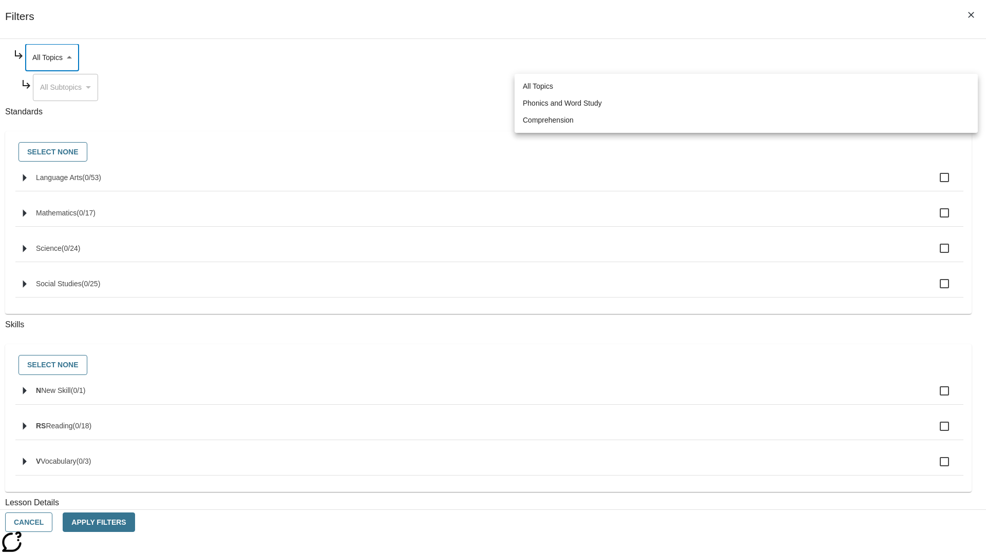
type input "249"
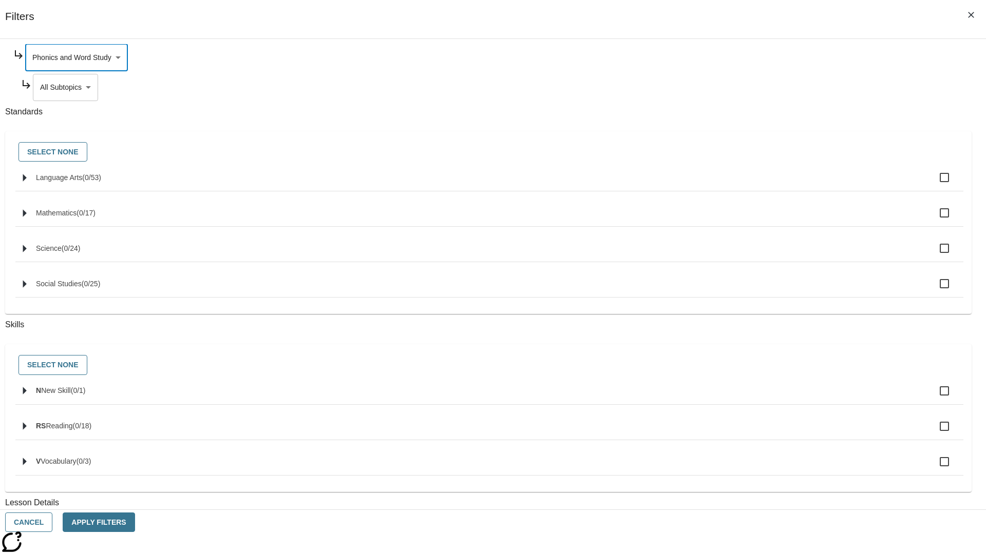
click at [753, 186] on body "Skip to main content NJ Edition EN Grade 3 2025 Auto Grade 3 Search 0 Tauto Das…" at bounding box center [492, 318] width 977 height 566
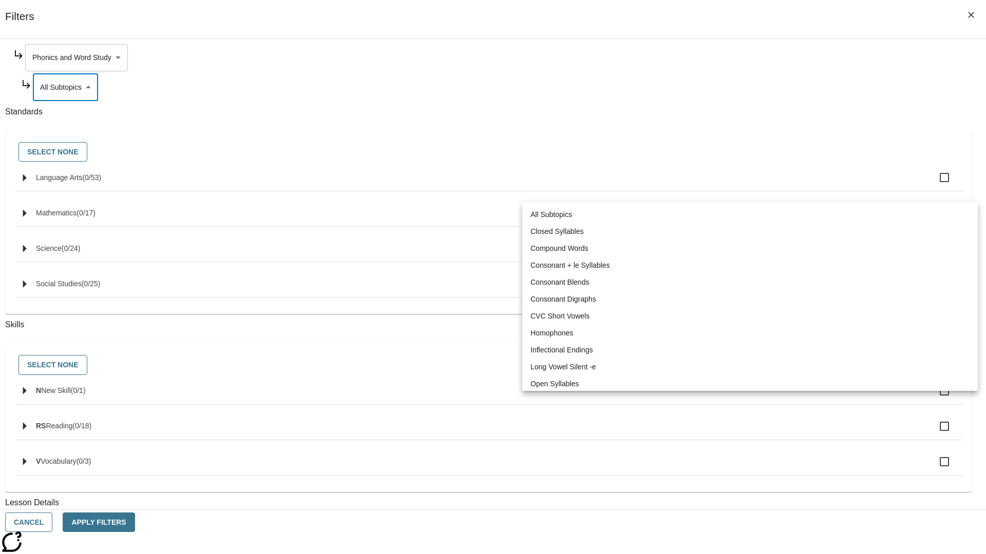
scroll to position [0, 0]
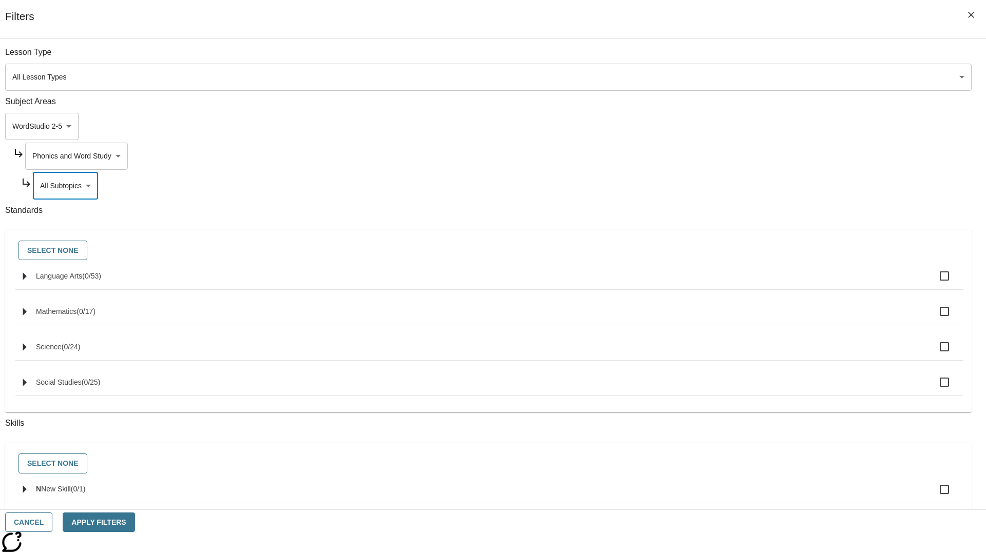
click at [748, 156] on body "Skip to main content NJ Edition EN Grade 3 2025 Auto Grade 3 Search 0 Tauto Das…" at bounding box center [492, 318] width 977 height 566
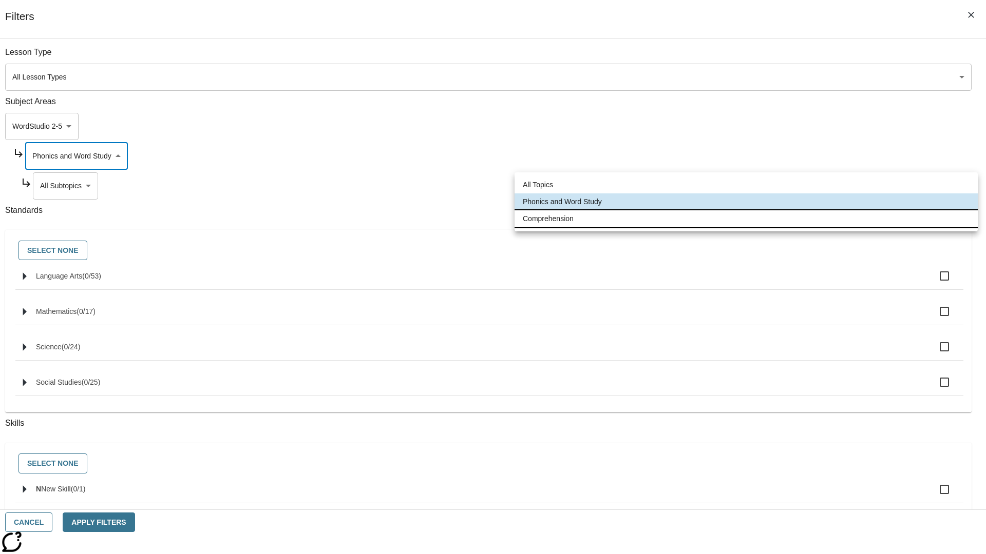
click at [746, 219] on li "Comprehension" at bounding box center [745, 218] width 463 height 17
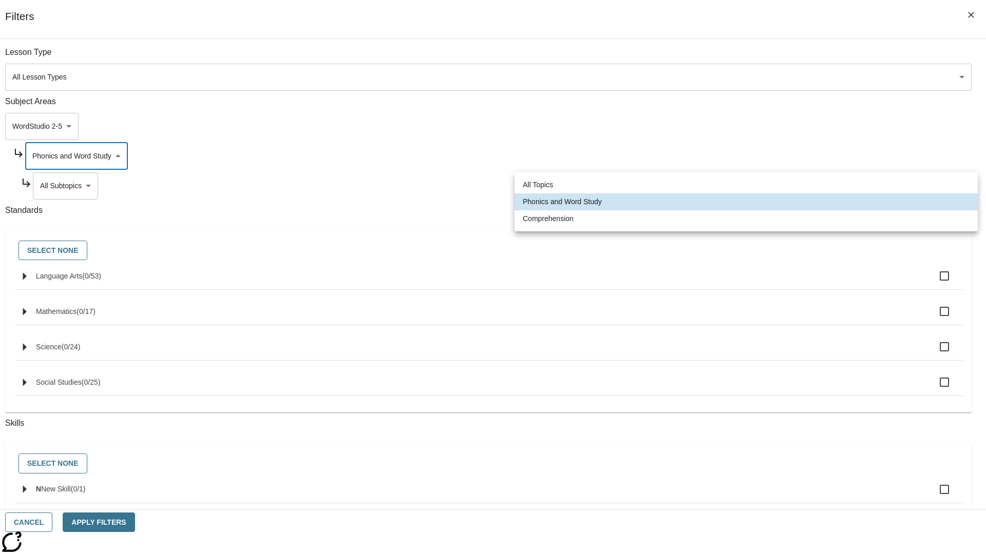
type input "252"
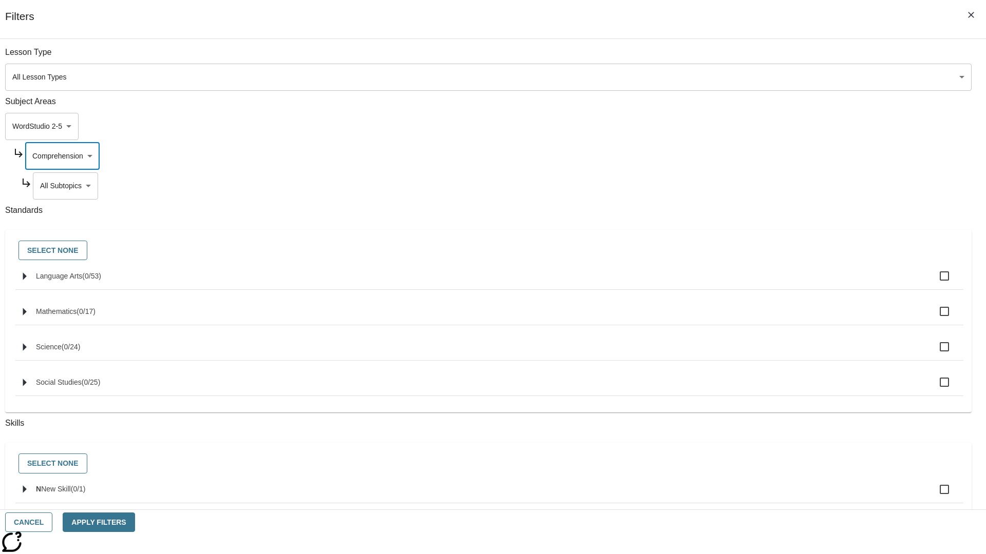
click at [752, 57] on body "Skip to main content NJ Edition EN Grade 3 2025 Auto Grade 3 Search 0 Tauto Das…" at bounding box center [492, 318] width 977 height 566
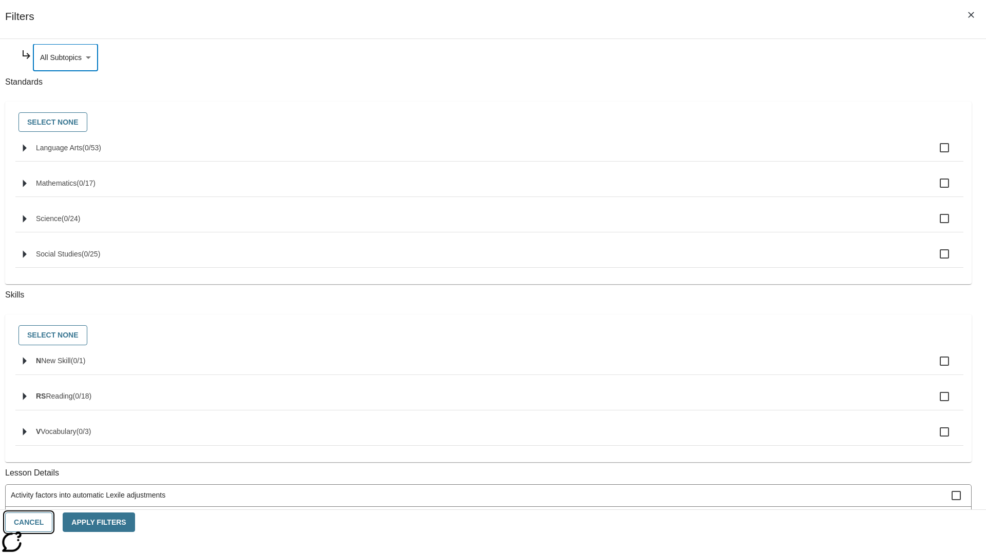
click at [52, 523] on button "Cancel" at bounding box center [28, 523] width 47 height 20
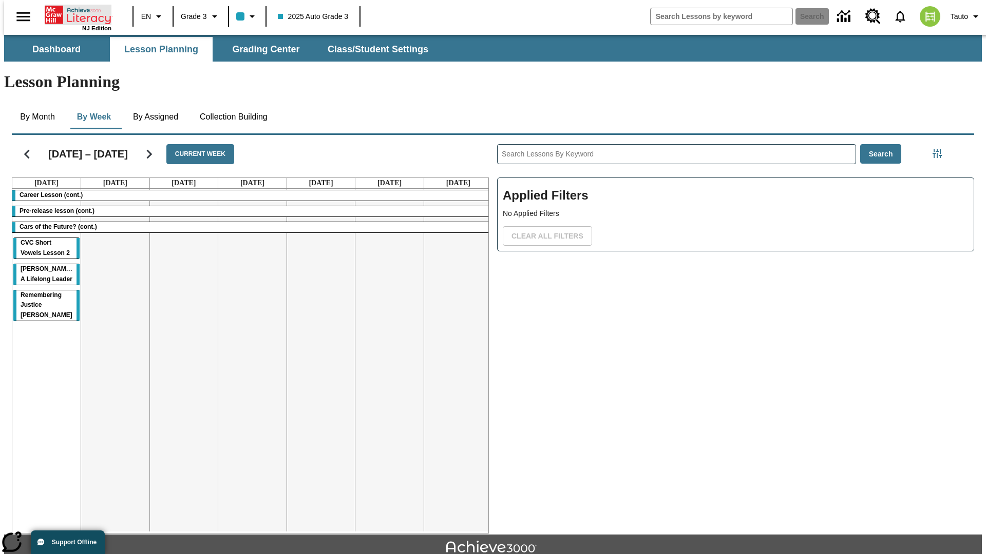
click at [74, 14] on icon "Home" at bounding box center [79, 15] width 68 height 21
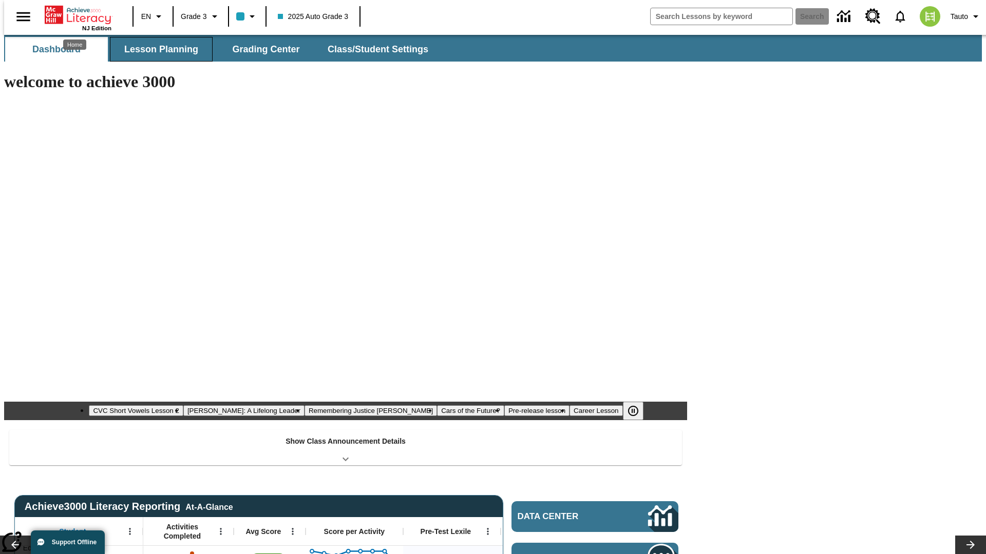
click at [157, 49] on span "Lesson Planning" at bounding box center [161, 50] width 74 height 12
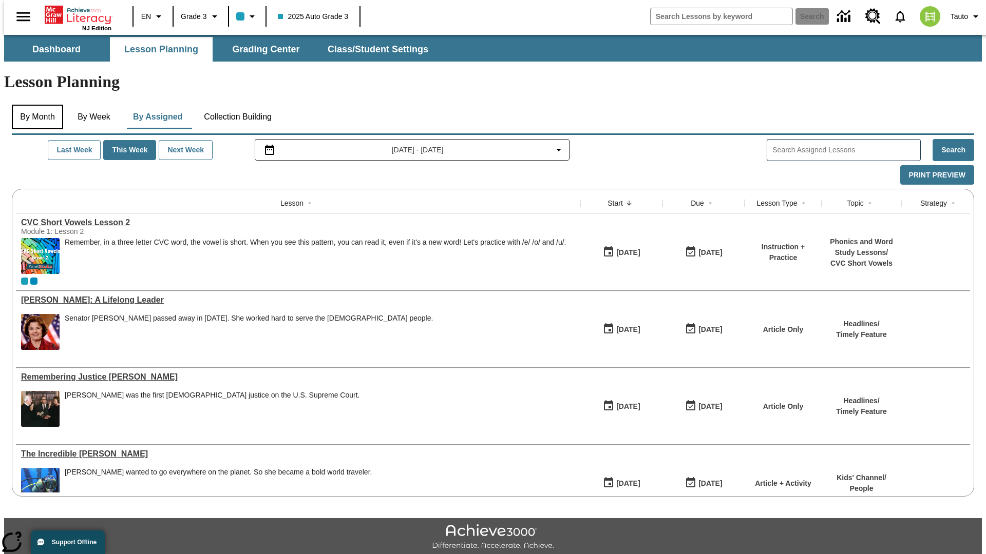
click at [34, 105] on button "By Month" at bounding box center [37, 117] width 51 height 25
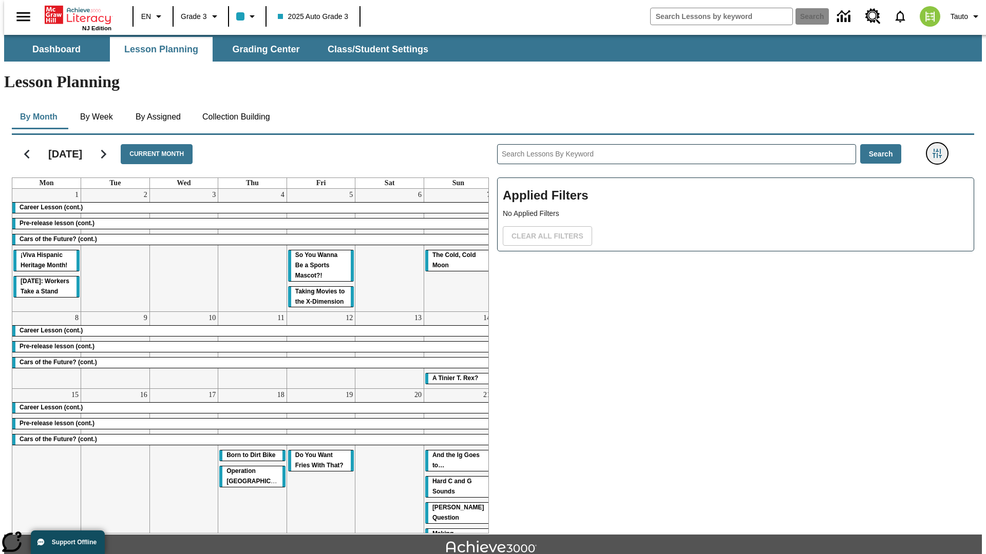
click at [940, 149] on icon "Filters Side menu" at bounding box center [936, 153] width 9 height 9
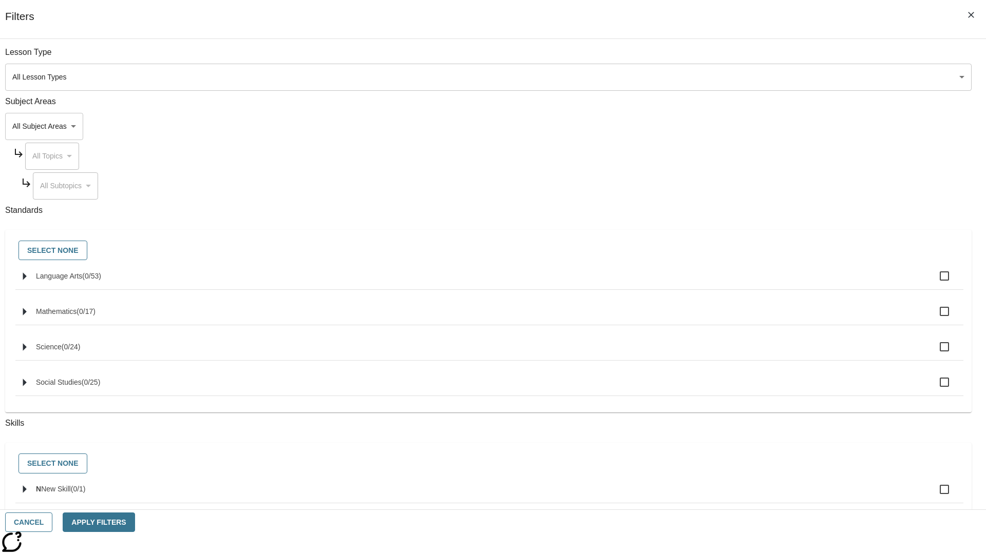
click at [739, 126] on body "Skip to main content [GEOGRAPHIC_DATA] Edition EN Grade 3 2025 Auto Grade 3 Sea…" at bounding box center [492, 318] width 977 height 566
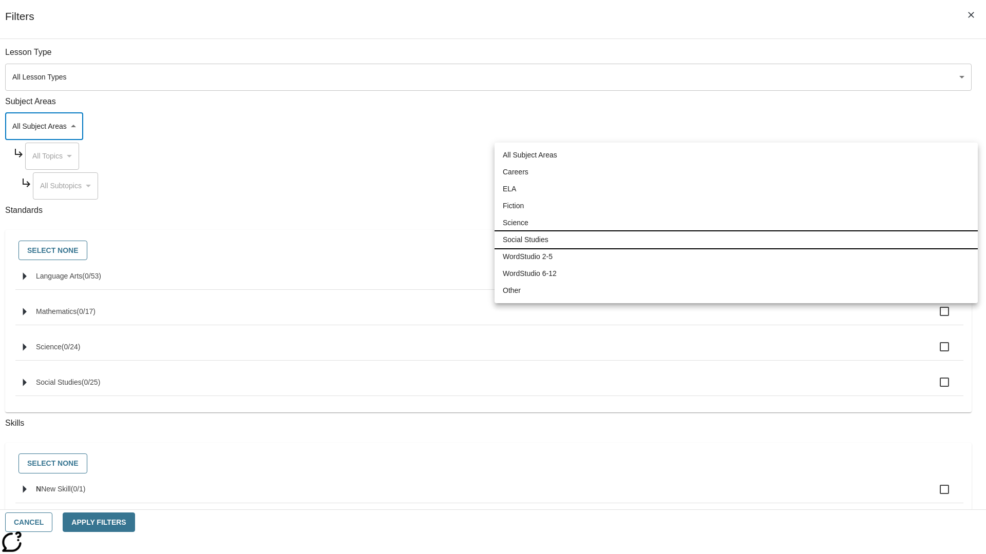
click at [736, 240] on li "Social Studies" at bounding box center [735, 239] width 483 height 17
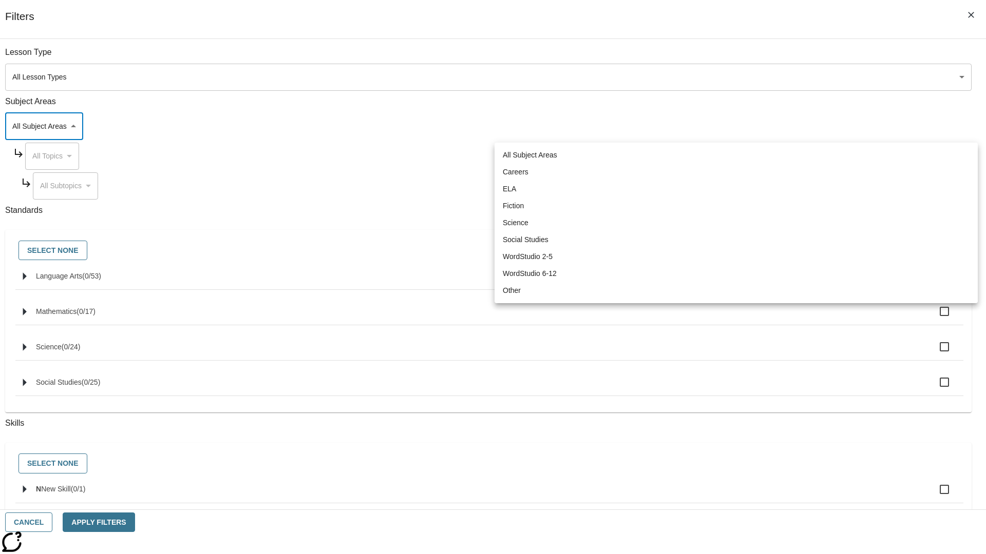
type input "3"
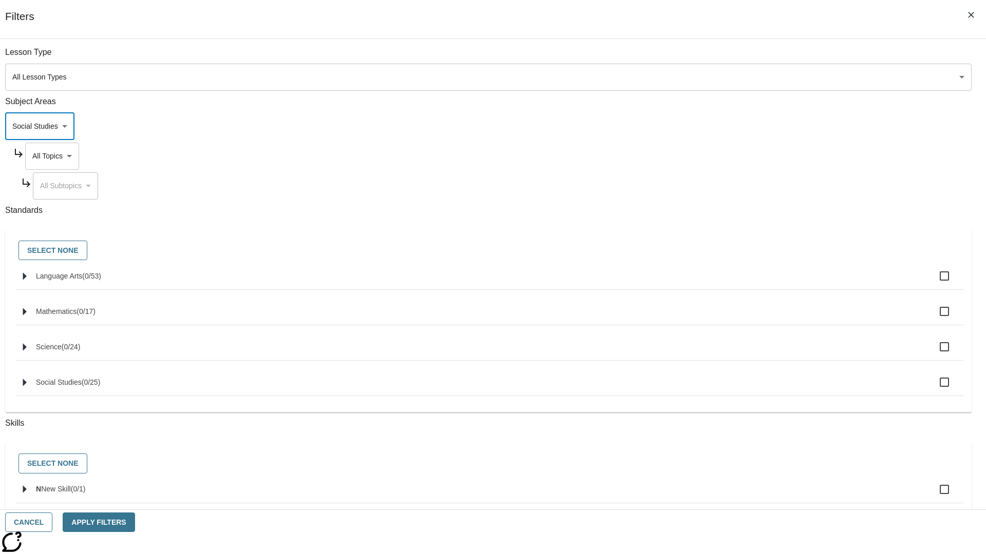
click at [748, 156] on body "Skip to main content [GEOGRAPHIC_DATA] Edition EN Grade 3 2025 Auto Grade 3 Sea…" at bounding box center [492, 318] width 977 height 566
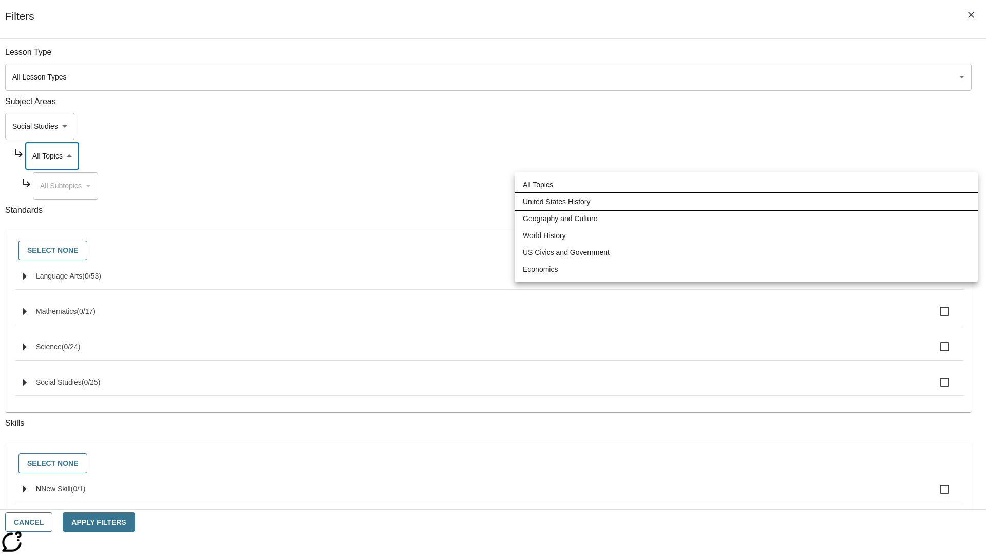
click at [746, 202] on li "United States History" at bounding box center [745, 202] width 463 height 17
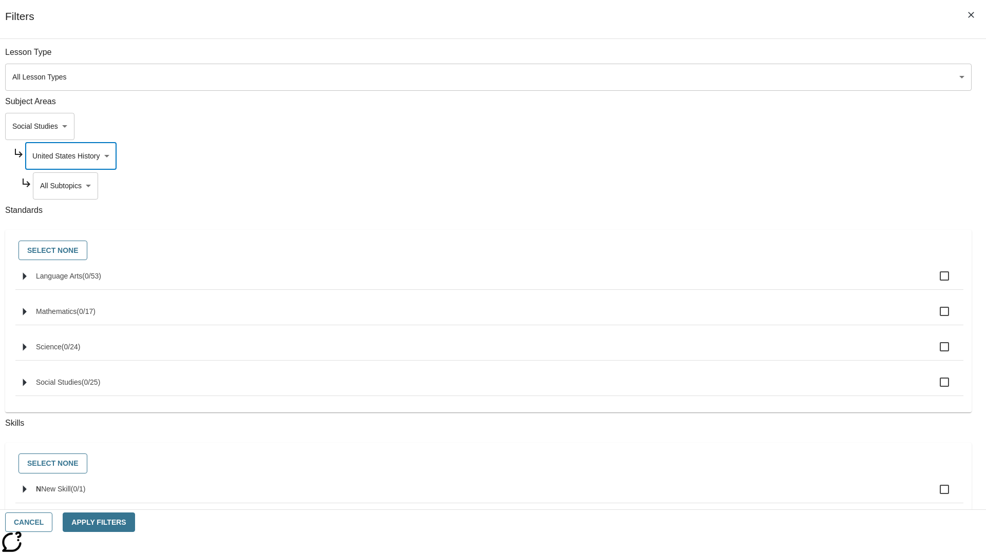
type input "184"
click at [752, 186] on body "Skip to main content [GEOGRAPHIC_DATA] Edition EN Grade 3 2025 Auto Grade 3 Sea…" at bounding box center [492, 318] width 977 height 566
click at [748, 57] on body "Skip to main content [GEOGRAPHIC_DATA] Edition EN Grade 3 2025 Auto Grade 3 Sea…" at bounding box center [492, 318] width 977 height 566
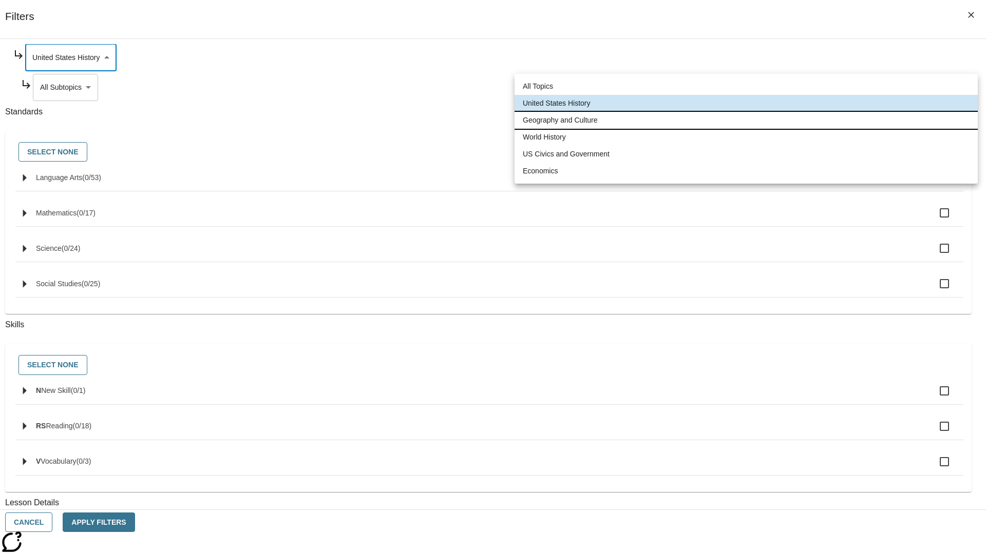
click at [746, 120] on li "Geography and Culture" at bounding box center [745, 120] width 463 height 17
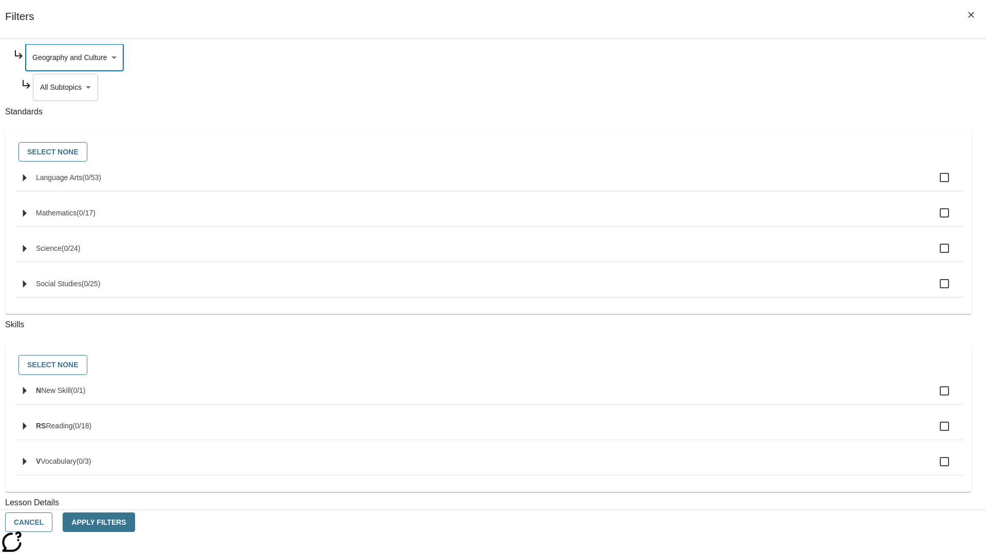
click at [752, 186] on body "Skip to main content [GEOGRAPHIC_DATA] Edition EN Grade 3 2025 Auto Grade 3 Sea…" at bounding box center [492, 318] width 977 height 566
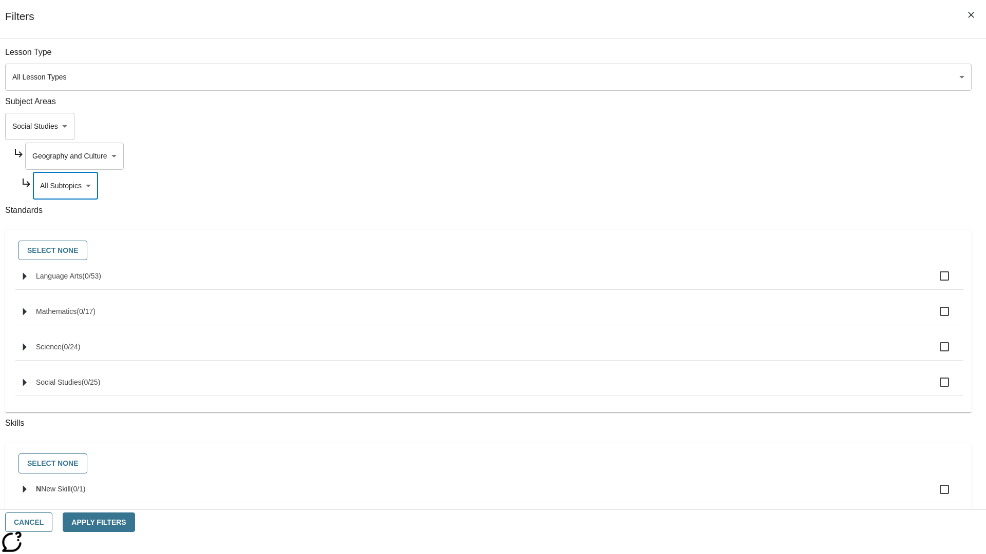
click at [748, 57] on body "Skip to main content [GEOGRAPHIC_DATA] Edition EN Grade 3 2025 Auto Grade 3 Sea…" at bounding box center [492, 318] width 977 height 566
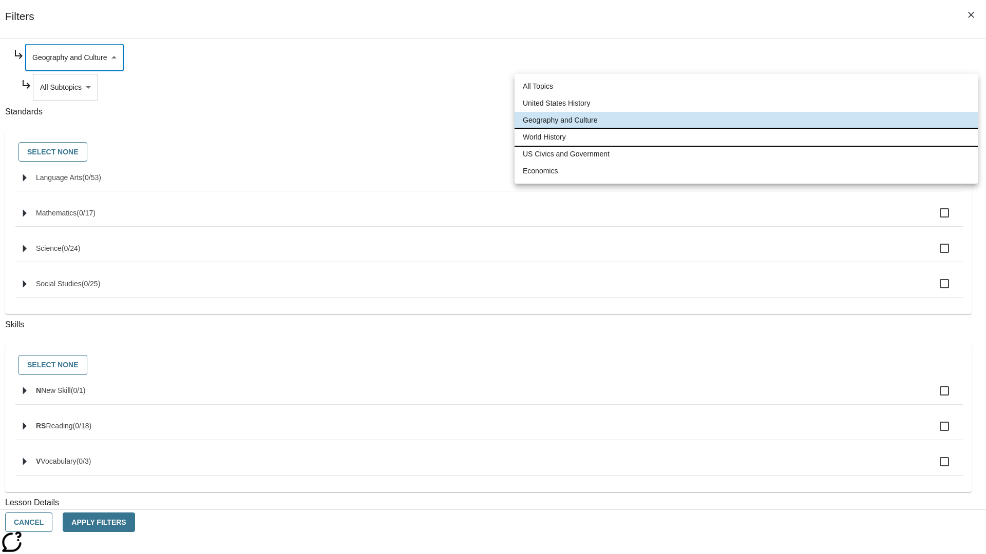
click at [746, 137] on li "World History" at bounding box center [745, 137] width 463 height 17
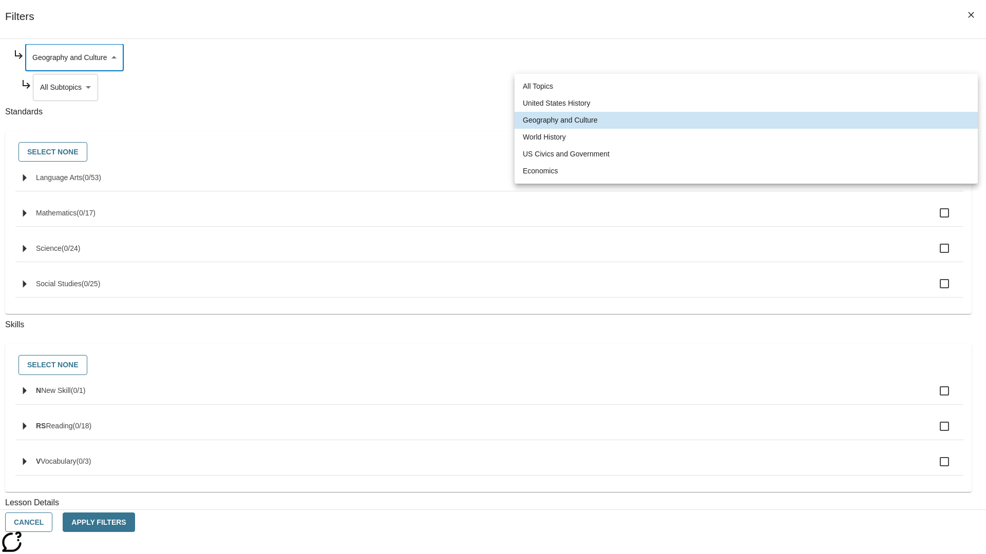
type input "193"
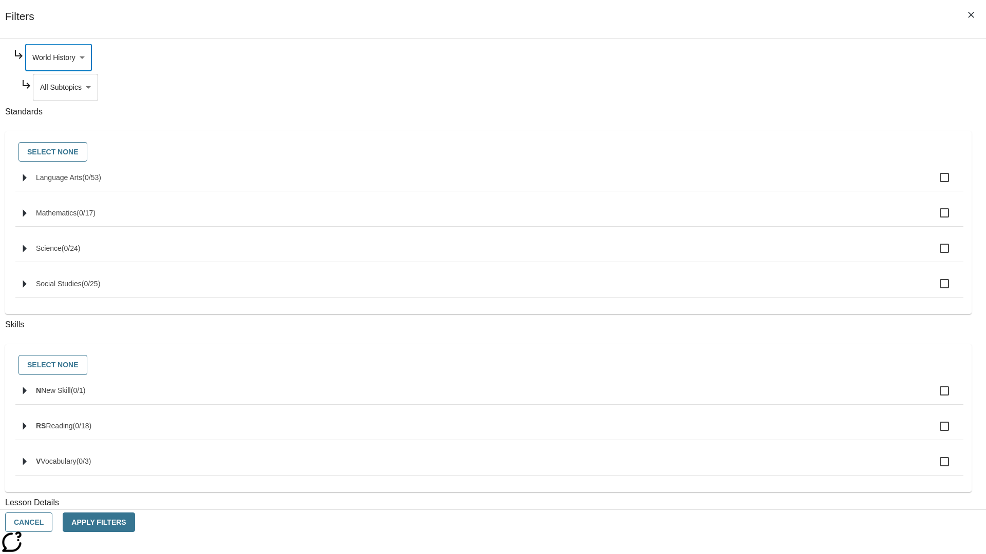
click at [753, 186] on body "Skip to main content [GEOGRAPHIC_DATA] Edition EN Grade 3 2025 Auto Grade 3 Sea…" at bounding box center [492, 318] width 977 height 566
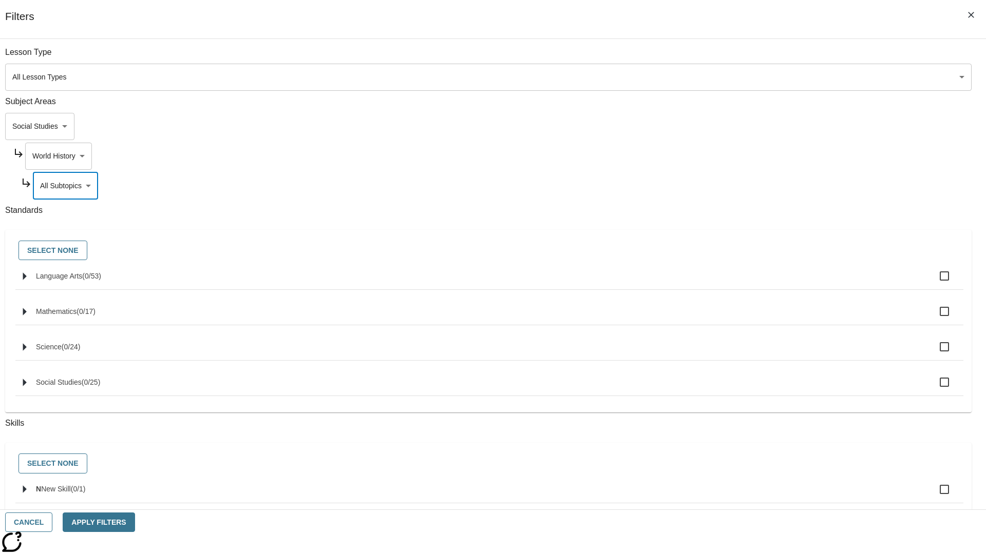
click at [748, 156] on body "Skip to main content [GEOGRAPHIC_DATA] Edition EN Grade 3 2025 Auto Grade 3 Sea…" at bounding box center [492, 318] width 977 height 566
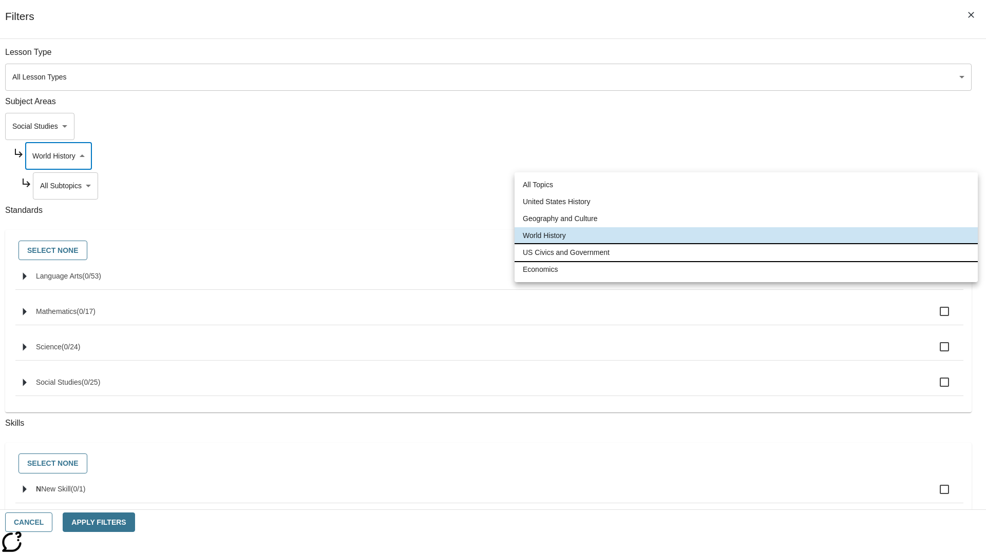
click at [746, 253] on li "US Civics and Government" at bounding box center [745, 252] width 463 height 17
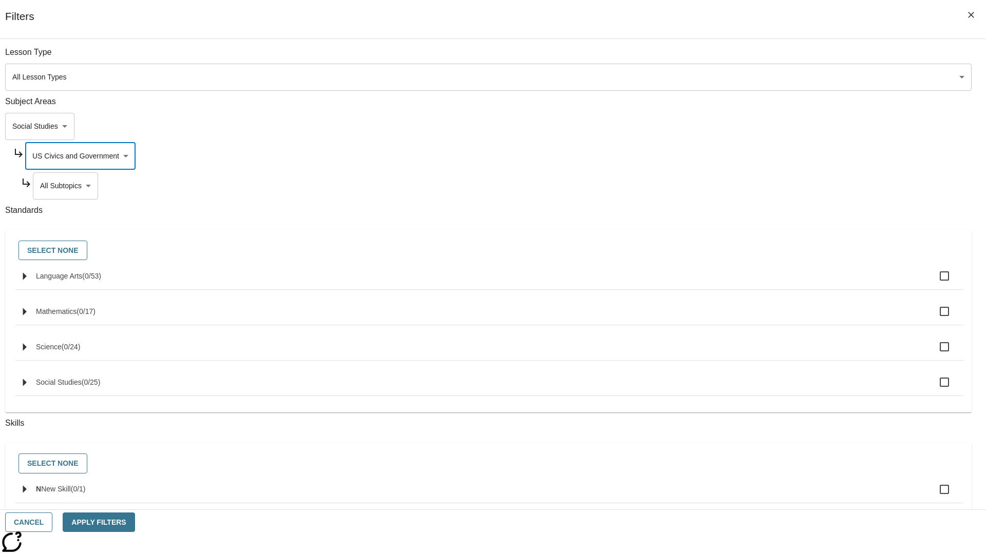
click at [752, 186] on body "Skip to main content [GEOGRAPHIC_DATA] Edition EN Grade 3 2025 Auto Grade 3 Sea…" at bounding box center [492, 318] width 977 height 566
click at [748, 57] on body "Skip to main content [GEOGRAPHIC_DATA] Edition EN Grade 3 2025 Auto Grade 3 Sea…" at bounding box center [492, 318] width 977 height 566
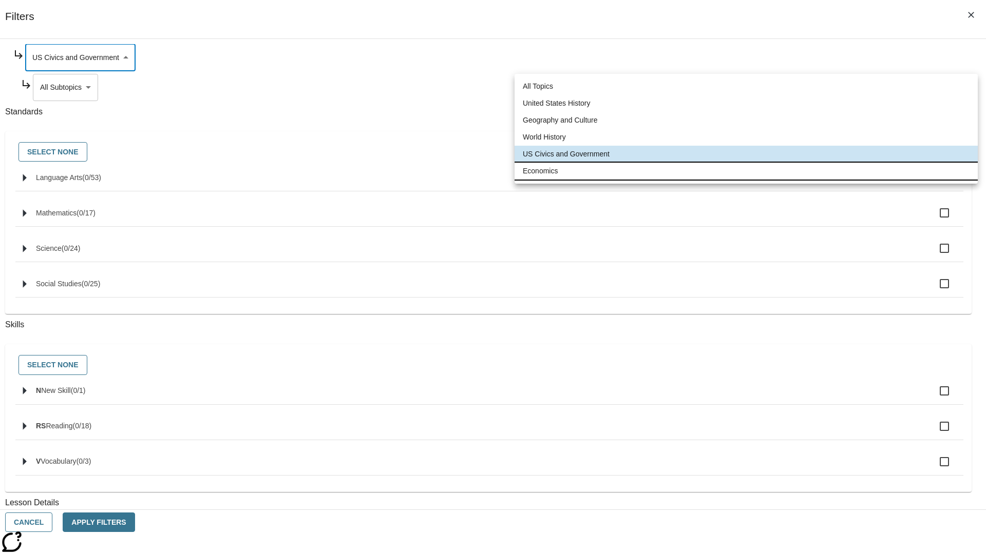
click at [746, 171] on li "Economics" at bounding box center [745, 171] width 463 height 17
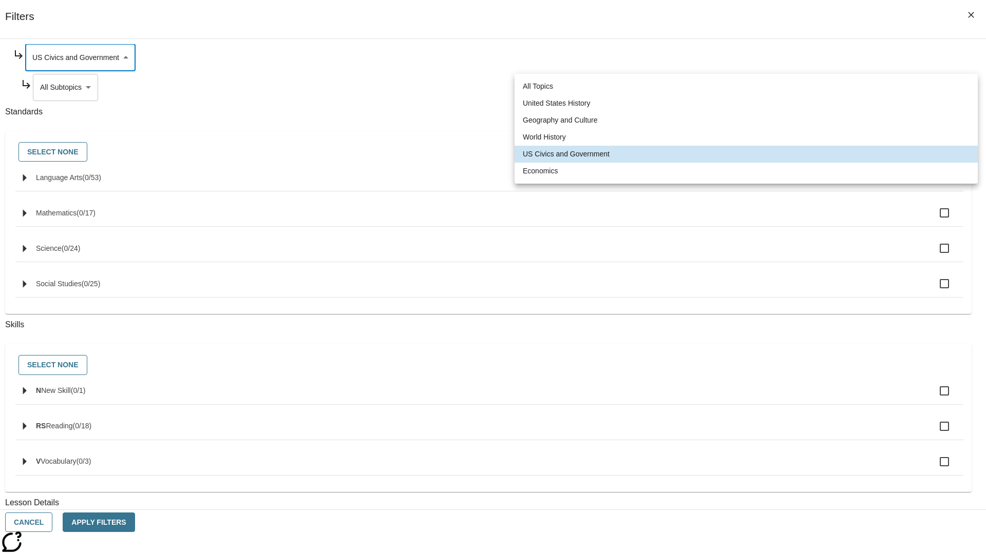
type input "195"
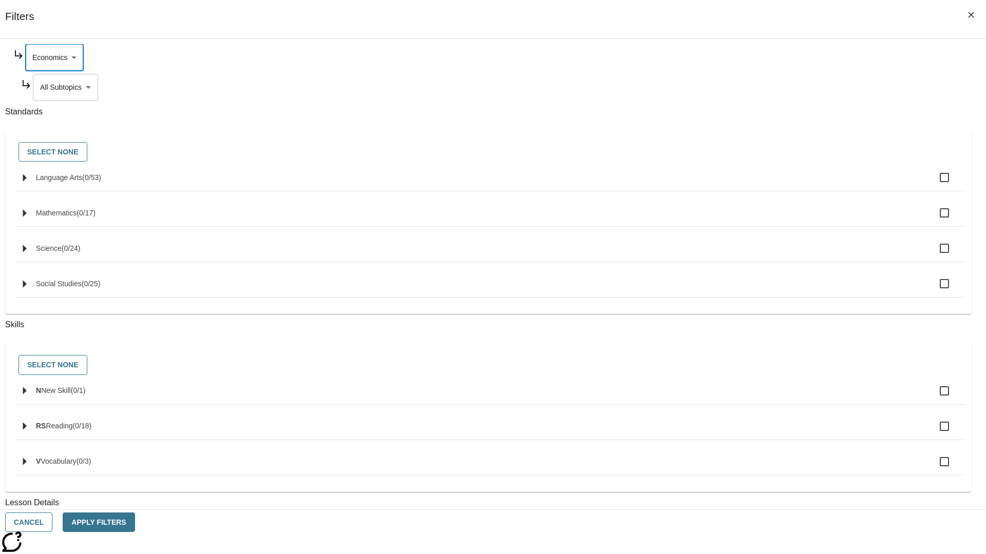
click at [752, 186] on body "Skip to main content [GEOGRAPHIC_DATA] Edition EN Grade 3 2025 Auto Grade 3 Sea…" at bounding box center [492, 318] width 977 height 566
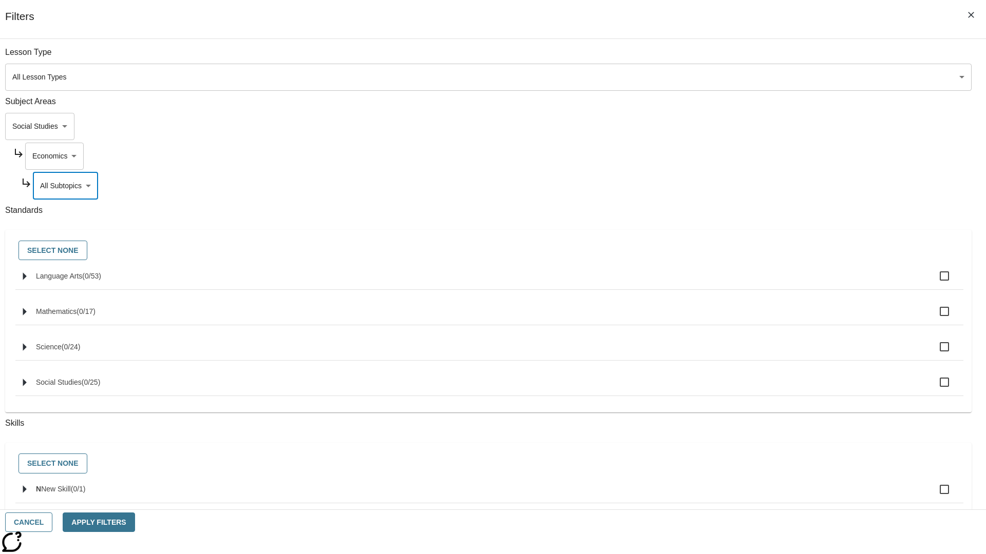
click at [739, 126] on body "Skip to main content [GEOGRAPHIC_DATA] Edition EN Grade 3 2025 Auto Grade 3 Sea…" at bounding box center [492, 318] width 977 height 566
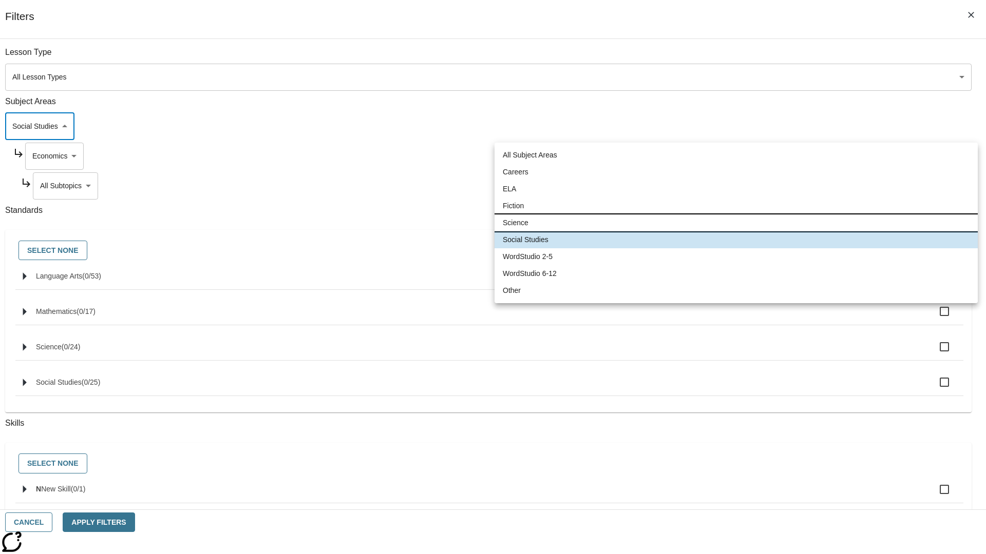
click at [736, 223] on li "Science" at bounding box center [735, 223] width 483 height 17
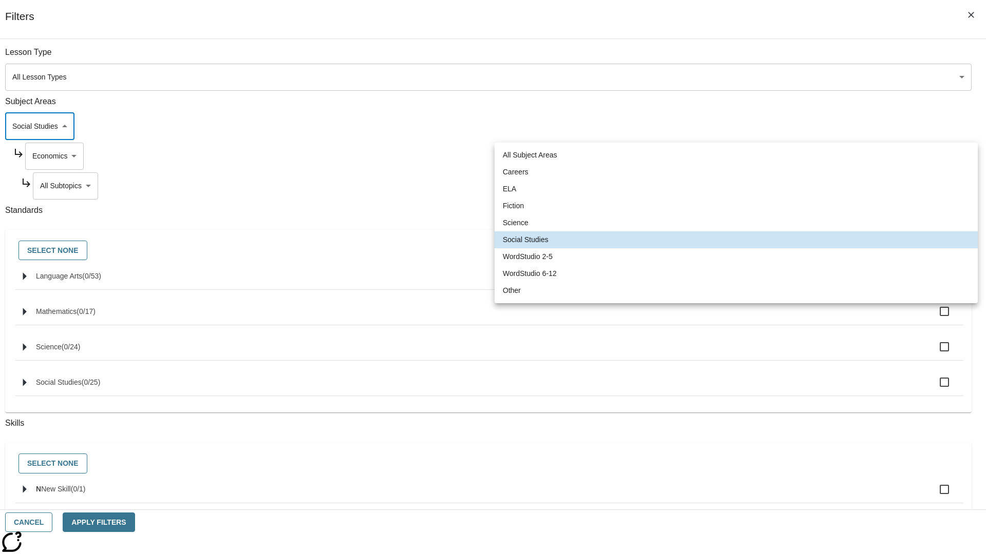
type input "2"
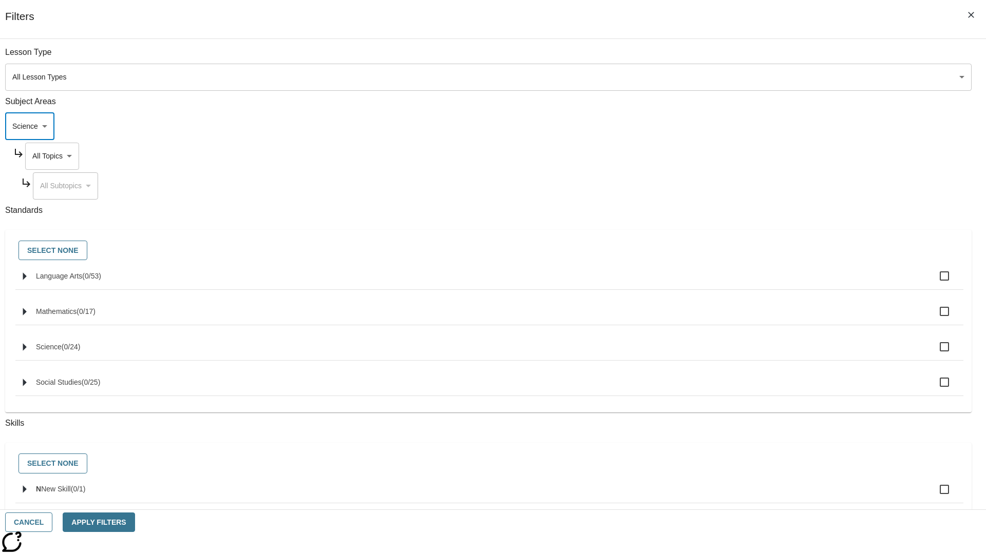
click at [749, 156] on body "Skip to main content [GEOGRAPHIC_DATA] Edition EN Grade 3 2025 Auto Grade 3 Sea…" at bounding box center [492, 318] width 977 height 566
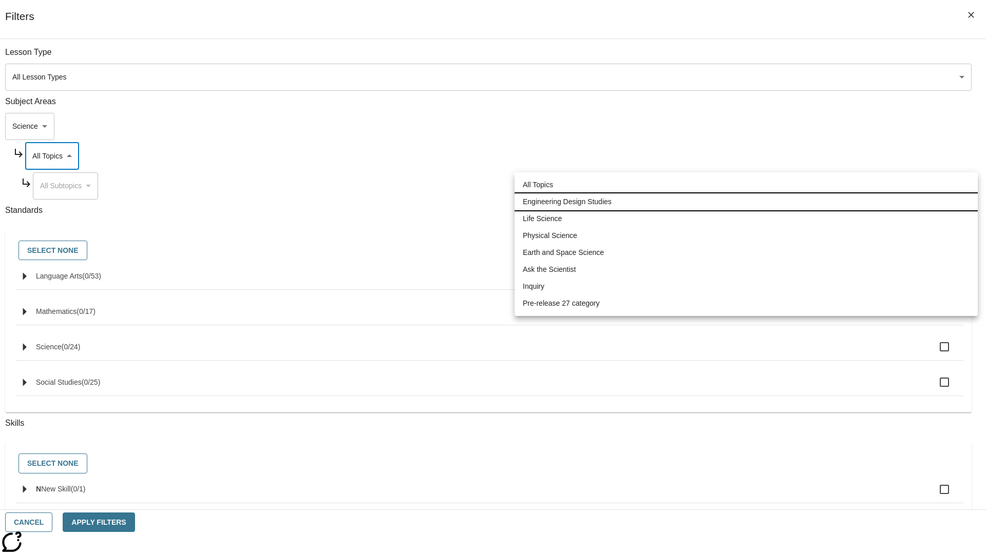
click at [746, 202] on li "Engineering Design Studies" at bounding box center [745, 202] width 463 height 17
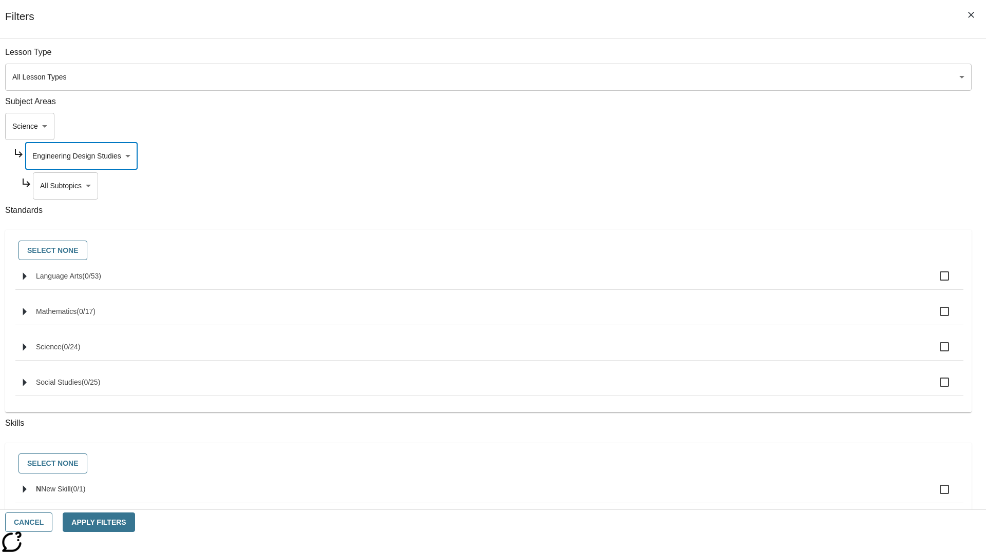
click at [752, 186] on body "Skip to main content [GEOGRAPHIC_DATA] Edition EN Grade 3 2025 Auto Grade 3 Sea…" at bounding box center [492, 318] width 977 height 566
click at [748, 156] on body "Skip to main content [GEOGRAPHIC_DATA] Edition EN Grade 3 2025 Auto Grade 3 Sea…" at bounding box center [492, 318] width 977 height 566
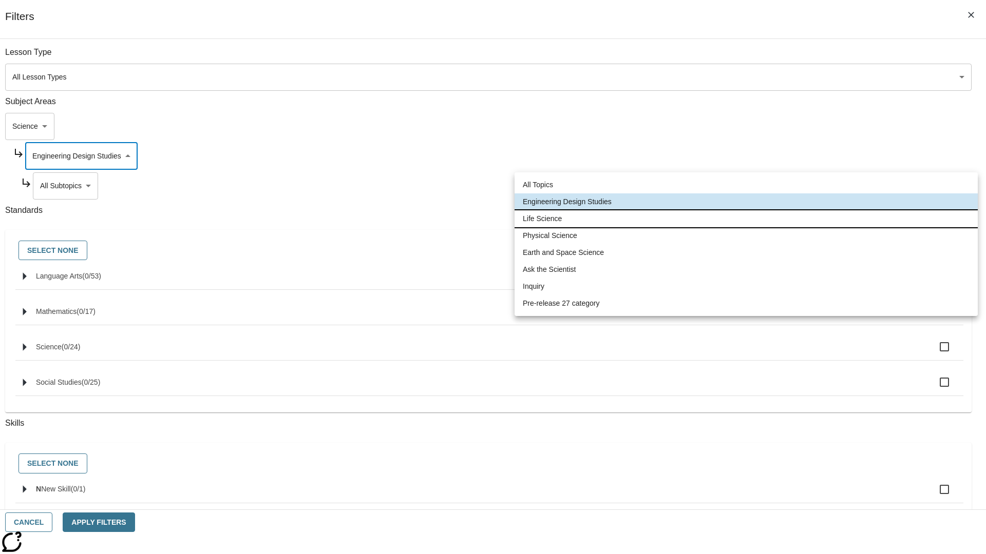
click at [746, 219] on li "Life Science" at bounding box center [745, 218] width 463 height 17
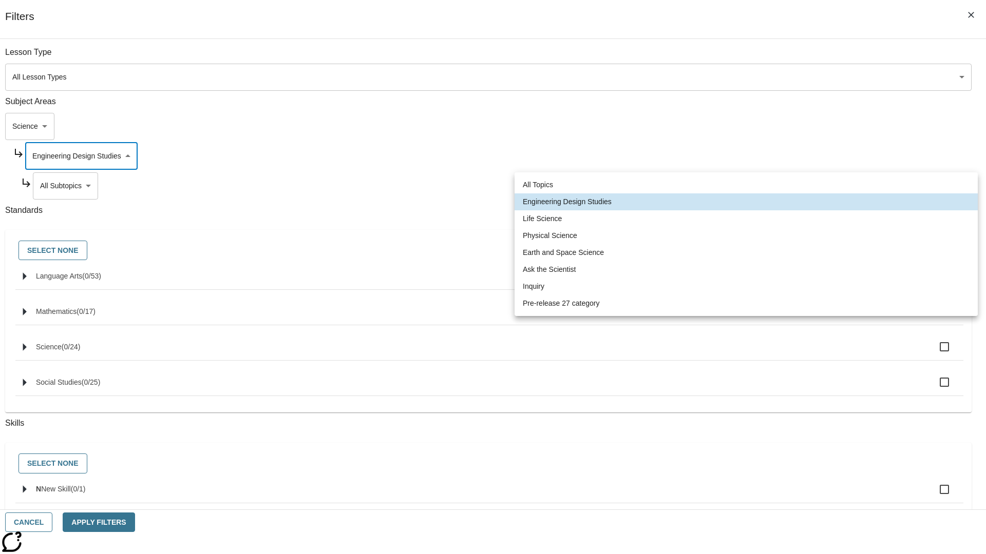
type input "189"
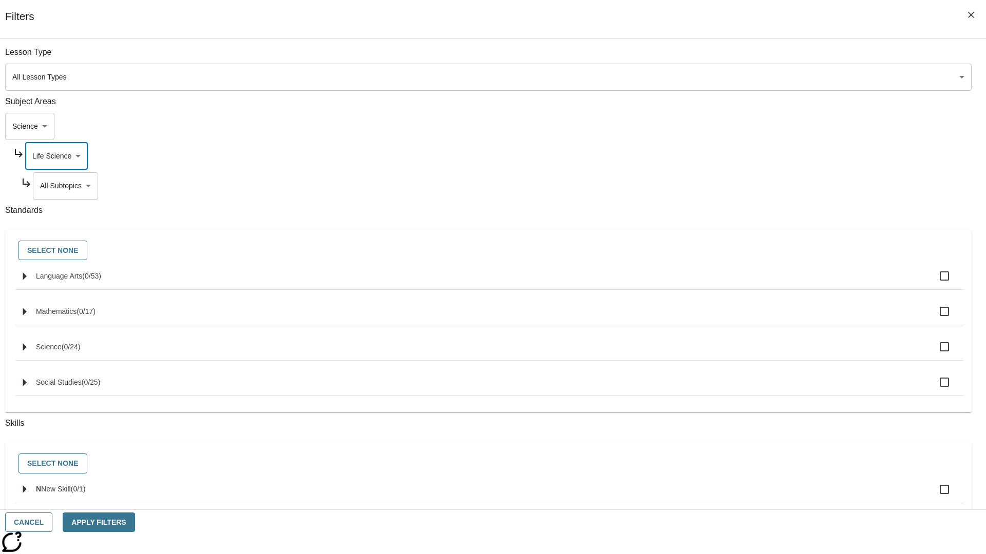
click at [752, 57] on body "Skip to main content [GEOGRAPHIC_DATA] Edition EN Grade 3 2025 Auto Grade 3 Sea…" at bounding box center [492, 318] width 977 height 566
click at [748, 156] on body "Skip to main content [GEOGRAPHIC_DATA] Edition EN Grade 3 2025 Auto Grade 3 Sea…" at bounding box center [492, 318] width 977 height 566
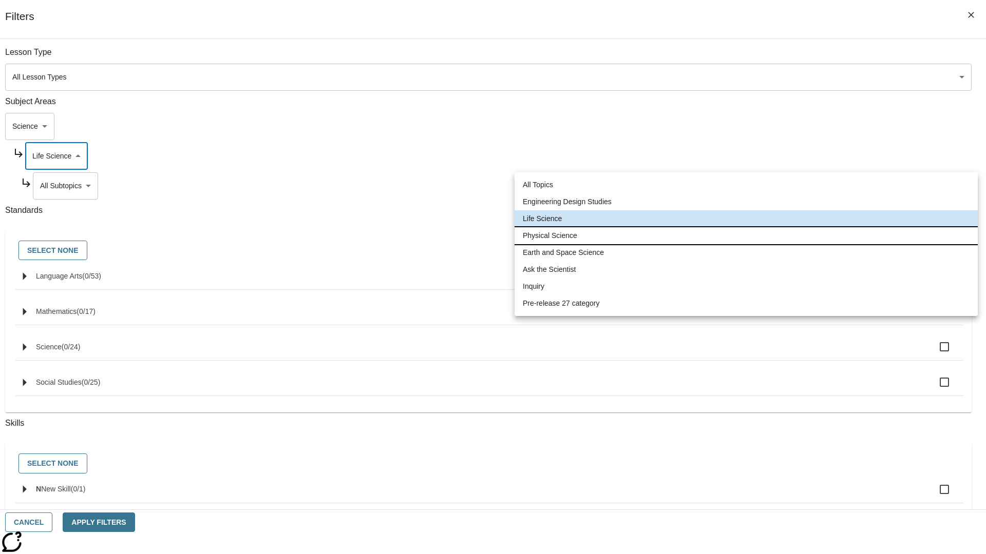
click at [746, 236] on li "Physical Science" at bounding box center [745, 235] width 463 height 17
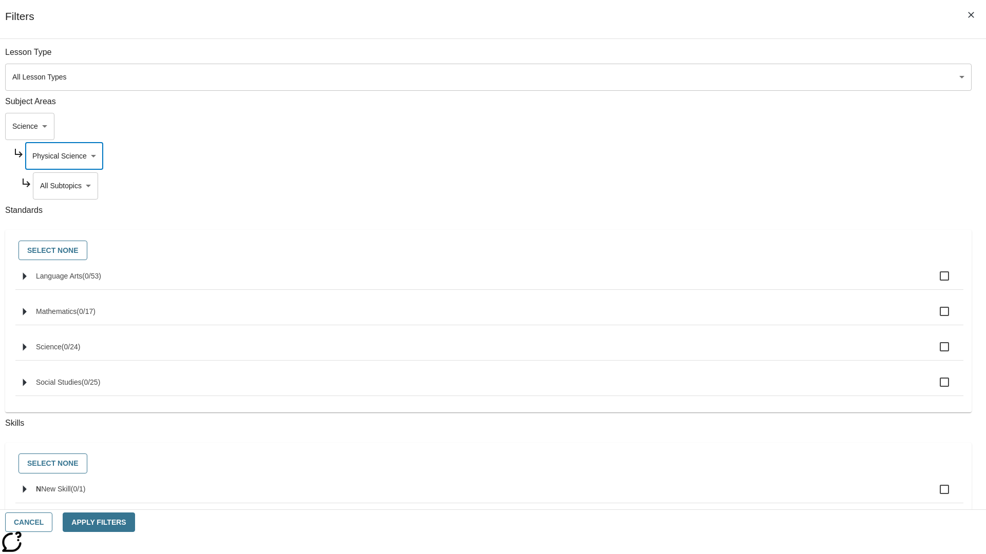
click at [752, 186] on body "Skip to main content [GEOGRAPHIC_DATA] Edition EN Grade 3 2025 Auto Grade 3 Sea…" at bounding box center [492, 318] width 977 height 566
click at [748, 57] on body "Skip to main content [GEOGRAPHIC_DATA] Edition EN Grade 3 2025 Auto Grade 3 Sea…" at bounding box center [492, 318] width 977 height 566
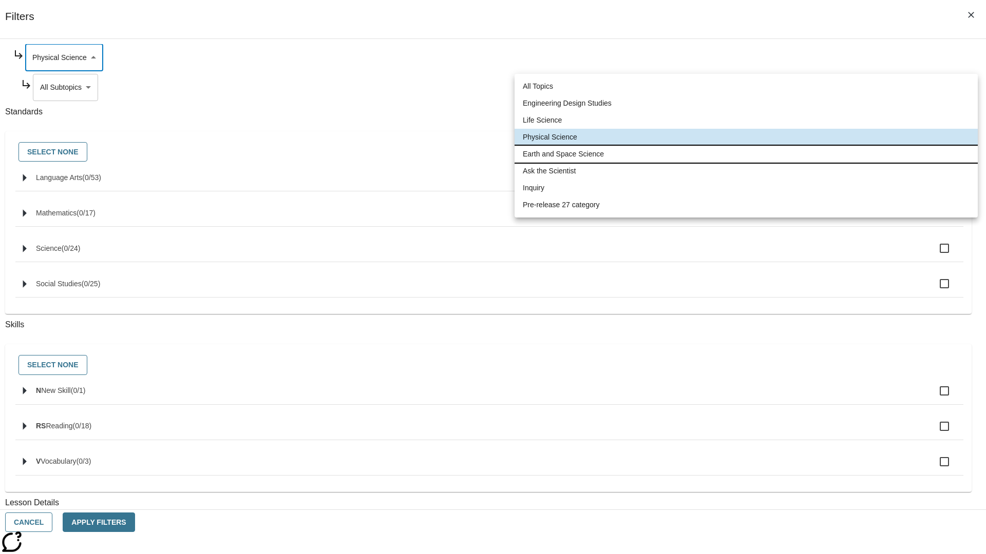
click at [746, 154] on li "Earth and Space Science" at bounding box center [745, 154] width 463 height 17
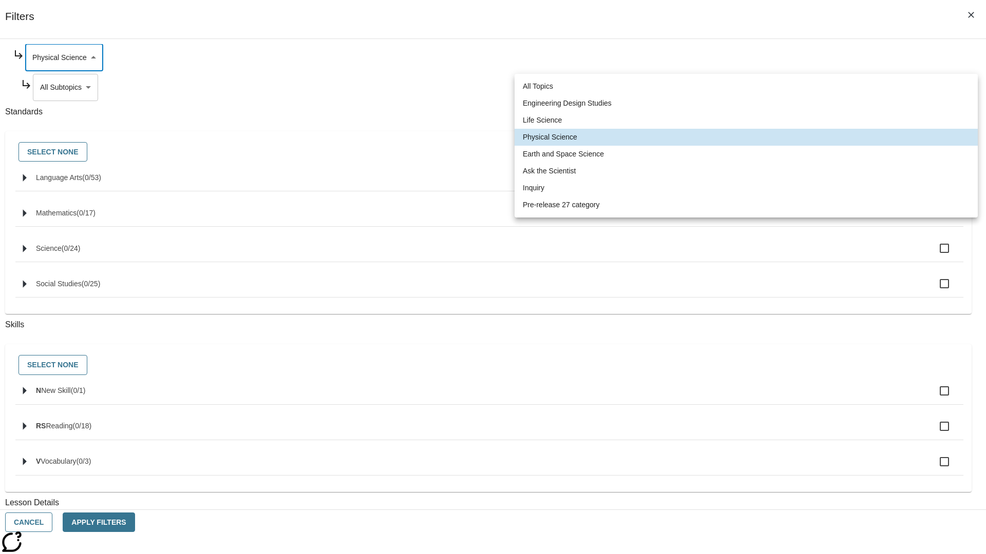
type input "192"
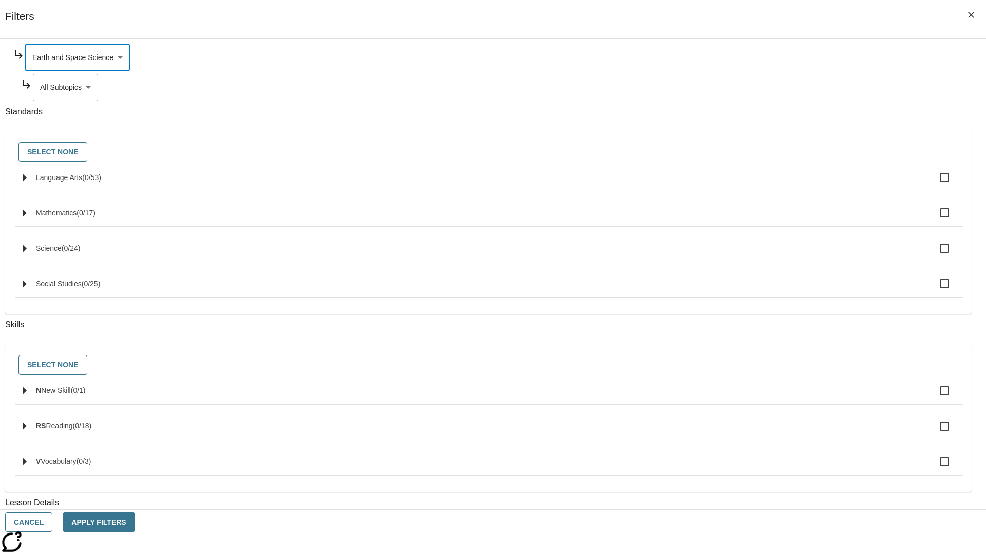
click at [752, 186] on body "Skip to main content [GEOGRAPHIC_DATA] Edition EN Grade 3 2025 Auto Grade 3 Sea…" at bounding box center [492, 318] width 977 height 566
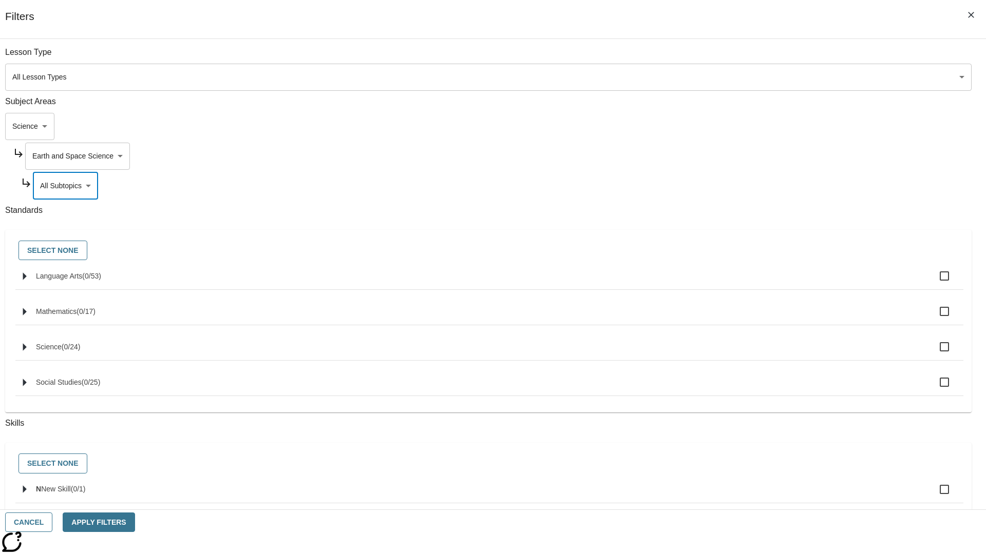
click at [748, 57] on body "Skip to main content [GEOGRAPHIC_DATA] Edition EN Grade 3 2025 Auto Grade 3 Sea…" at bounding box center [492, 318] width 977 height 566
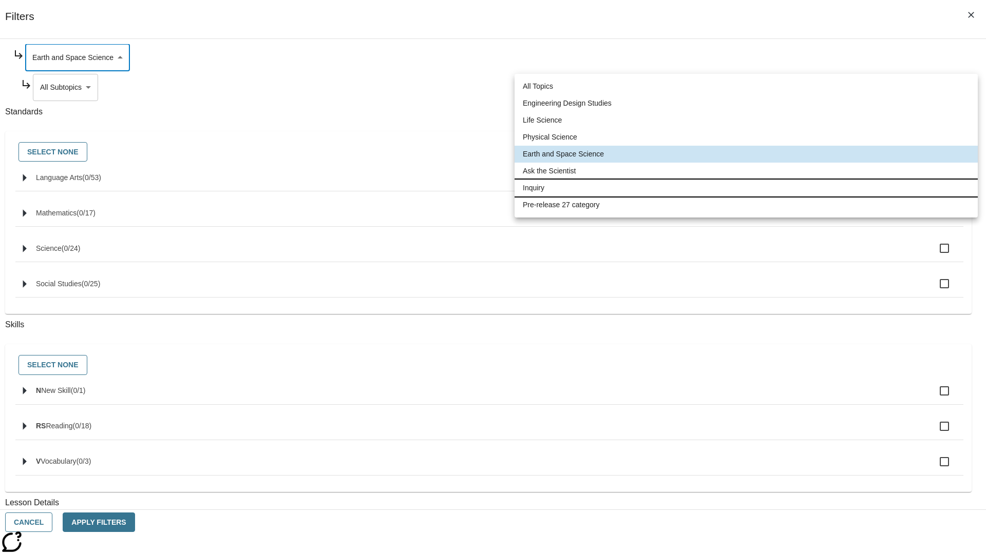
click at [746, 188] on li "Inquiry" at bounding box center [745, 188] width 463 height 17
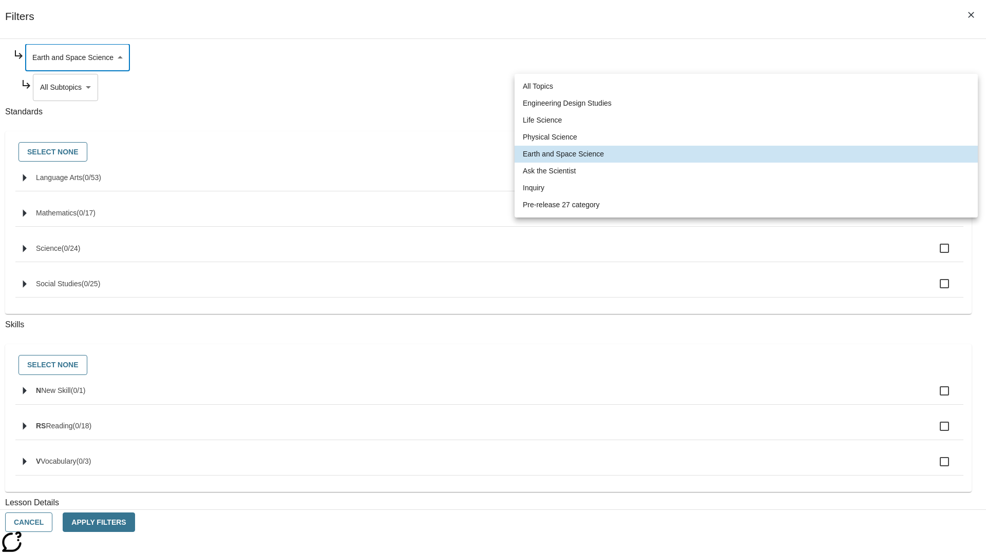
type input "251"
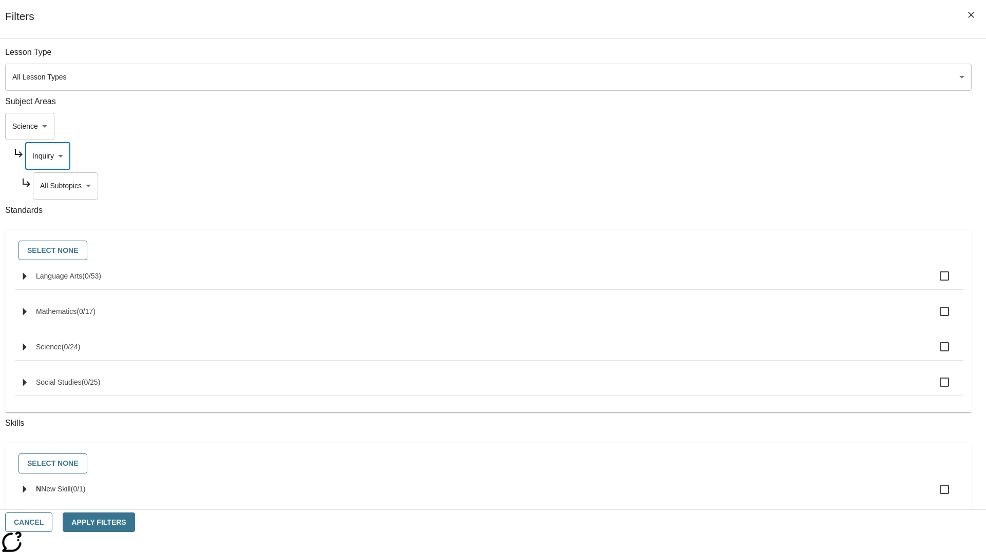
click at [752, 186] on body "Skip to main content [GEOGRAPHIC_DATA] Edition EN Grade 3 2025 Auto Grade 3 Sea…" at bounding box center [492, 318] width 977 height 566
click at [748, 156] on body "Skip to main content [GEOGRAPHIC_DATA] Edition EN Grade 3 2025 Auto Grade 3 Sea…" at bounding box center [492, 318] width 977 height 566
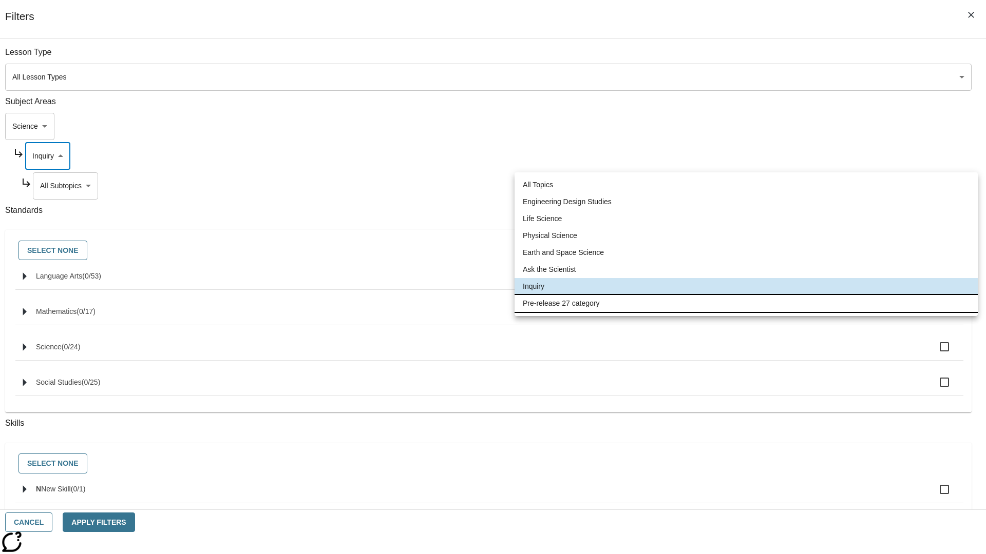
click at [746, 303] on li "Pre-release 27 category" at bounding box center [745, 303] width 463 height 17
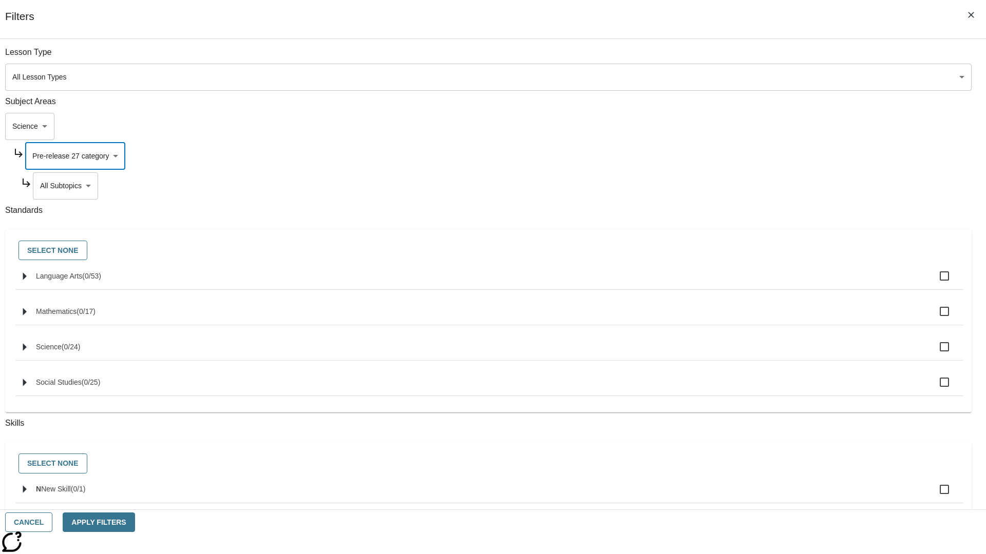
type input "271"
click at [752, 57] on body "Skip to main content [GEOGRAPHIC_DATA] Edition EN Grade 3 2025 Auto Grade 3 Sea…" at bounding box center [492, 318] width 977 height 566
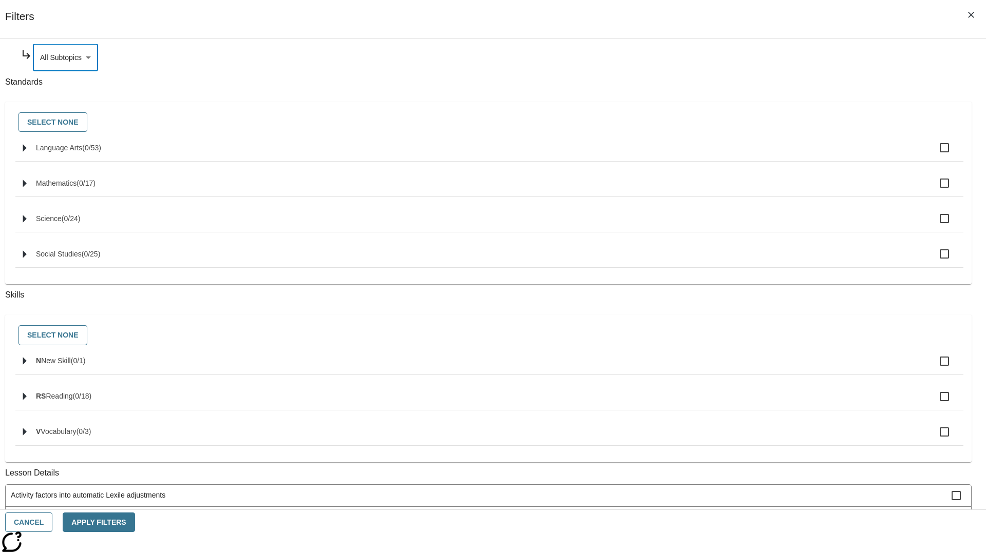
click at [739, 126] on body "Skip to main content [GEOGRAPHIC_DATA] Edition EN Grade 3 2025 Auto Grade 3 Sea…" at bounding box center [492, 318] width 977 height 566
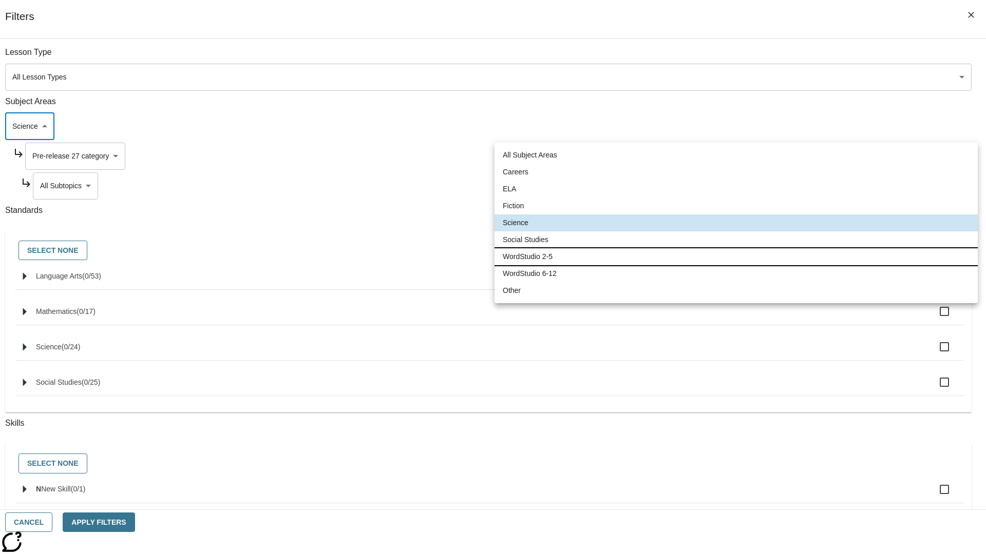
click at [736, 257] on li "WordStudio 2-5" at bounding box center [735, 256] width 483 height 17
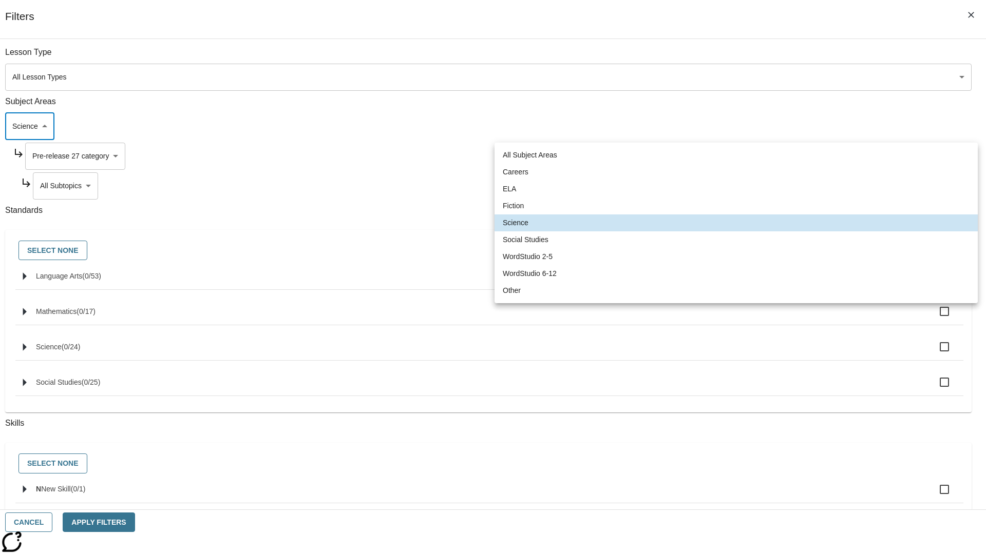
type input "6"
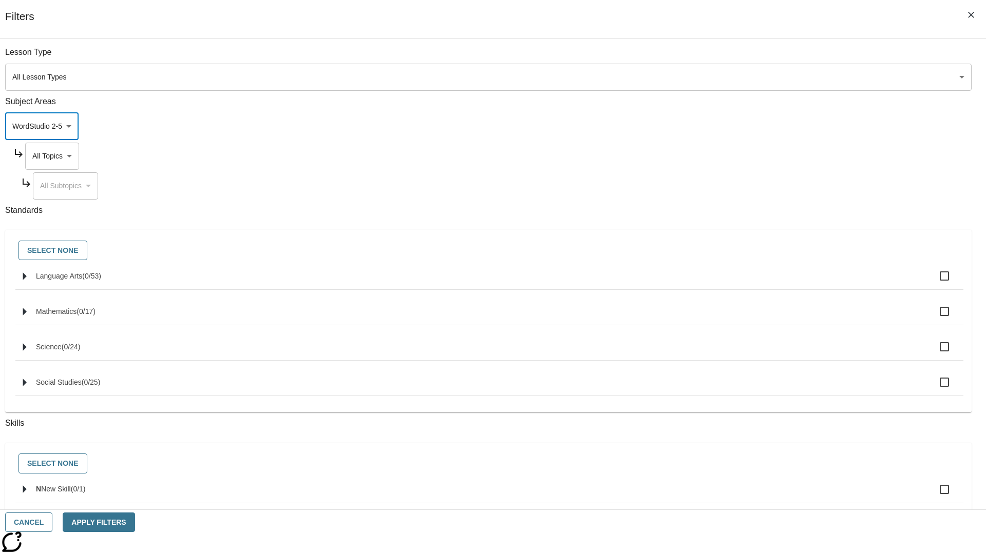
click at [748, 156] on body "Skip to main content [GEOGRAPHIC_DATA] Edition EN Grade 3 2025 Auto Grade 3 Sea…" at bounding box center [492, 318] width 977 height 566
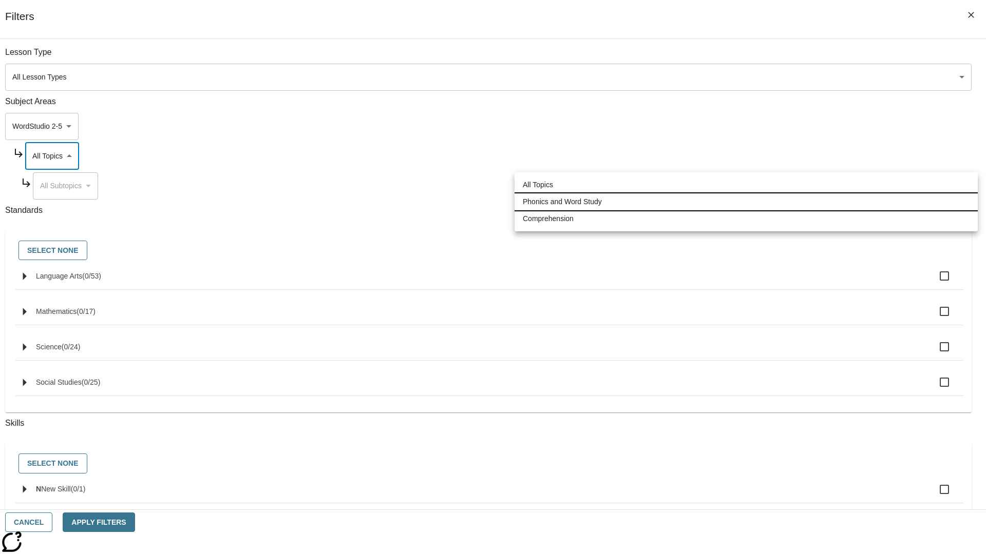
click at [746, 202] on li "Phonics and Word Study" at bounding box center [745, 202] width 463 height 17
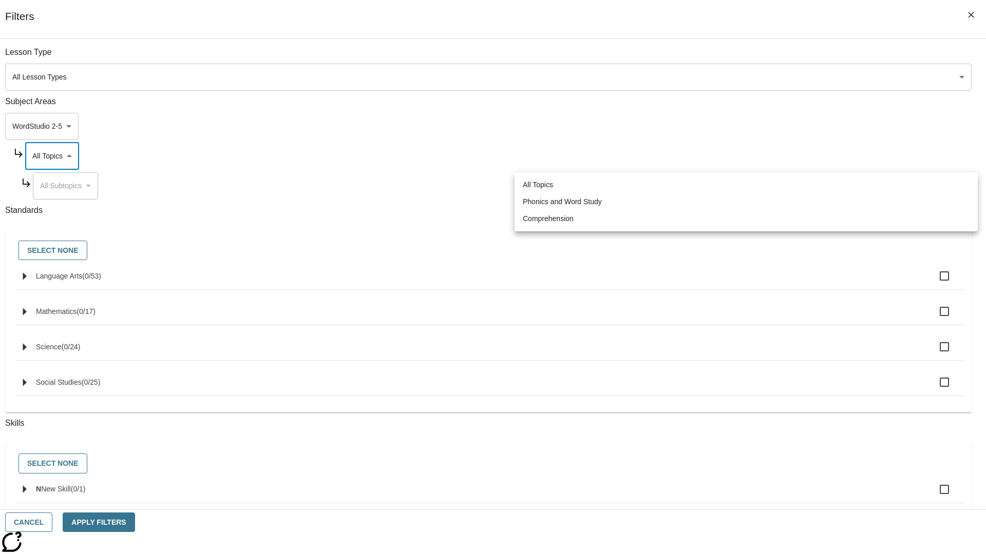
type input "249"
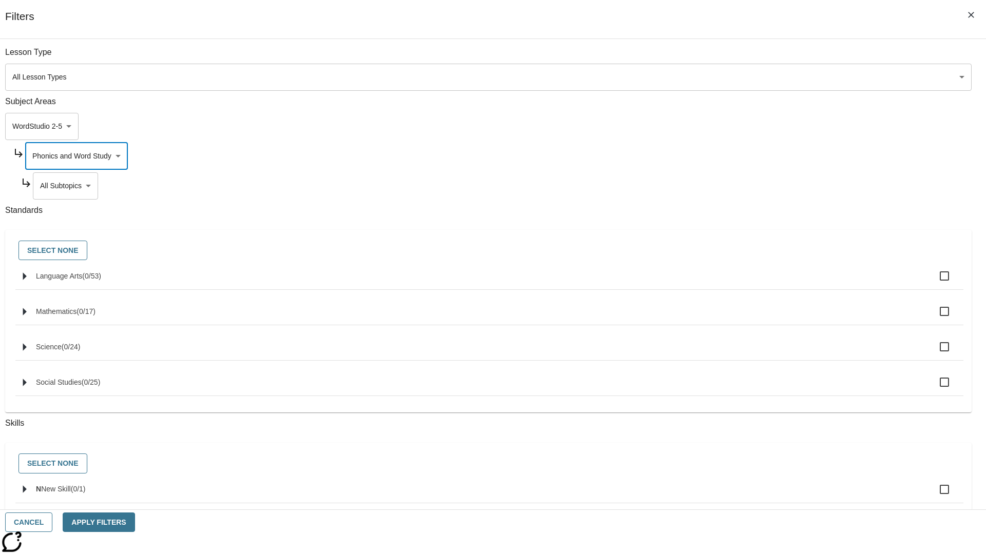
click at [752, 57] on body "Skip to main content [GEOGRAPHIC_DATA] Edition EN Grade 3 2025 Auto Grade 3 Sea…" at bounding box center [492, 318] width 977 height 566
click at [748, 57] on body "Skip to main content [GEOGRAPHIC_DATA] Edition EN Grade 3 2025 Auto Grade 3 Sea…" at bounding box center [492, 318] width 977 height 566
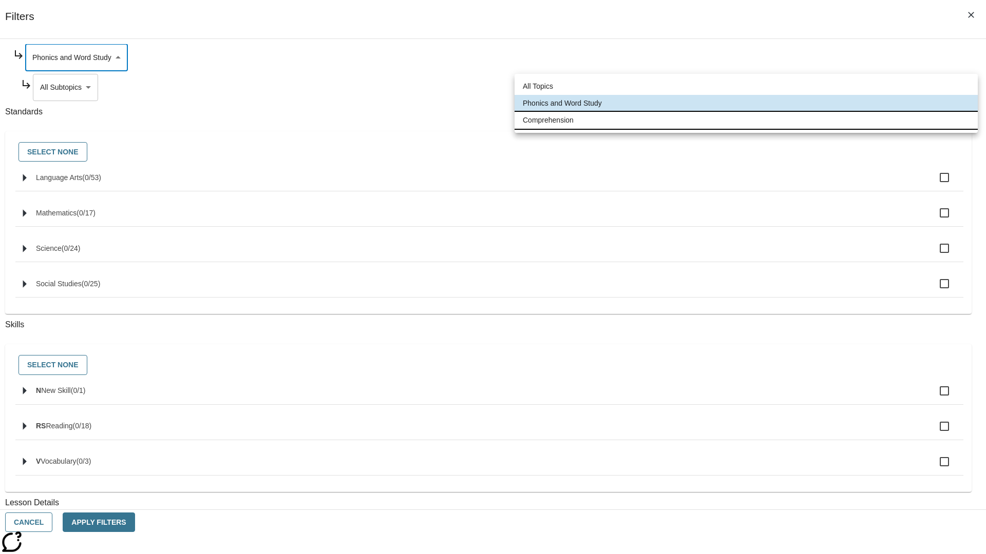
click at [746, 120] on li "Comprehension" at bounding box center [745, 120] width 463 height 17
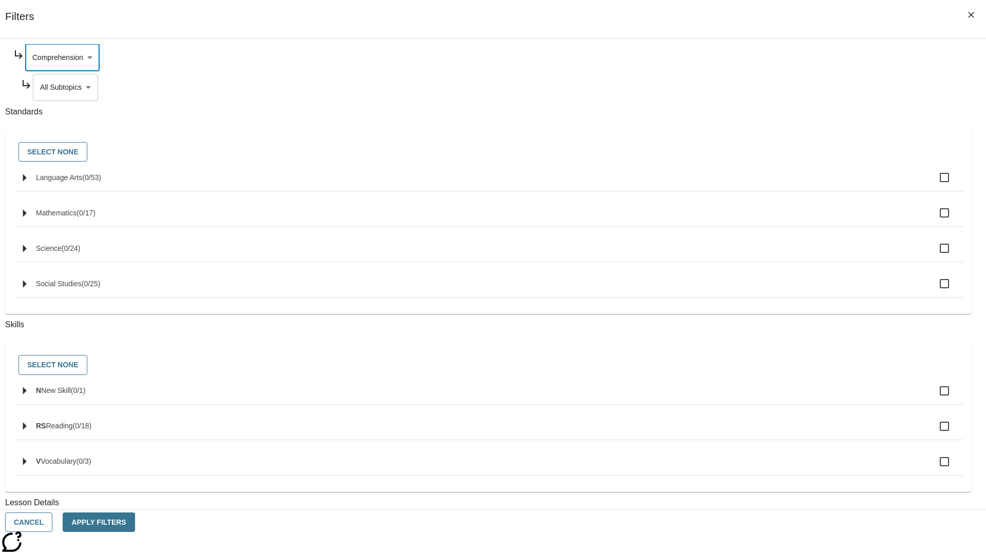
type input "252"
